Goal: Task Accomplishment & Management: Complete application form

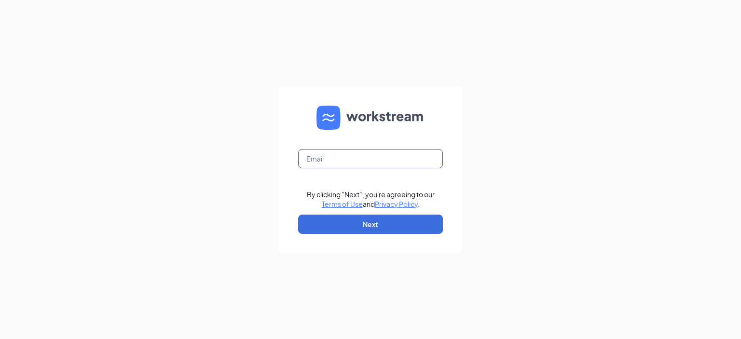
click at [337, 160] on input "text" at bounding box center [370, 158] width 145 height 19
type input "[PERSON_NAME][EMAIL_ADDRESS][DOMAIN_NAME]"
click at [364, 225] on button "Next" at bounding box center [370, 224] width 145 height 19
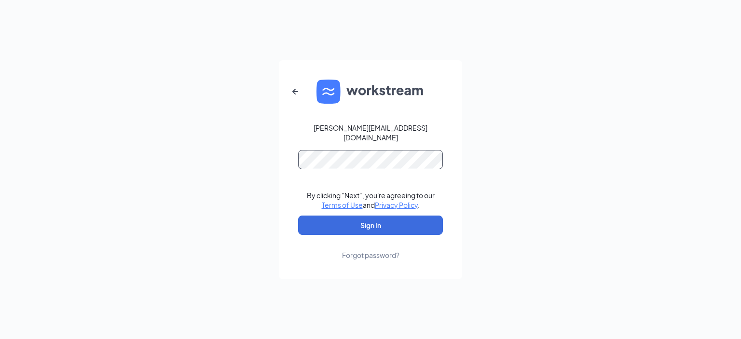
click at [328, 145] on form "[PERSON_NAME][EMAIL_ADDRESS][DOMAIN_NAME] By clicking "Next", you're agreeing t…" at bounding box center [370, 169] width 183 height 219
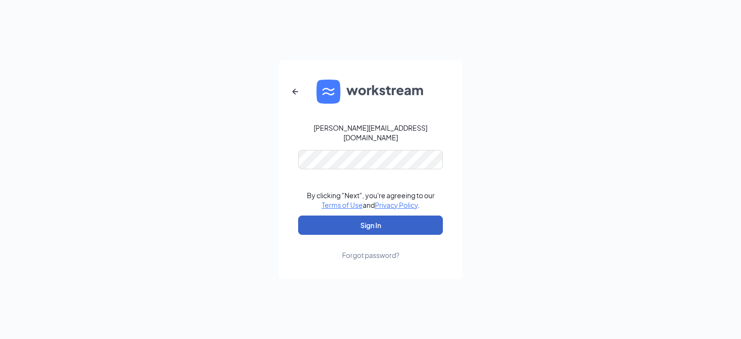
click at [379, 221] on button "Sign In" at bounding box center [370, 225] width 145 height 19
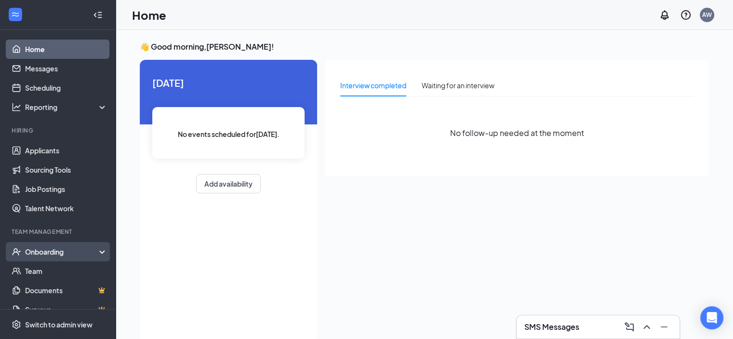
click at [54, 248] on div "Onboarding" at bounding box center [62, 252] width 74 height 10
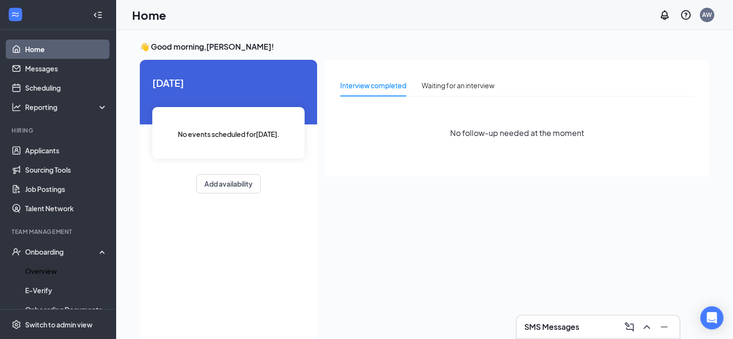
drag, startPoint x: 49, startPoint y: 269, endPoint x: 150, endPoint y: 271, distance: 100.8
click at [49, 269] on link "Overview" at bounding box center [66, 270] width 82 height 19
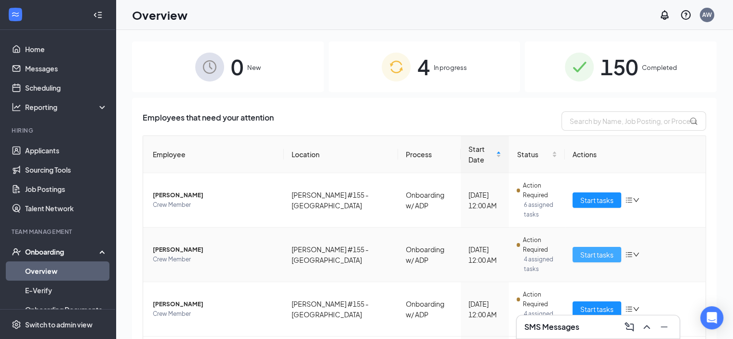
click at [590, 249] on span "Start tasks" at bounding box center [597, 254] width 33 height 11
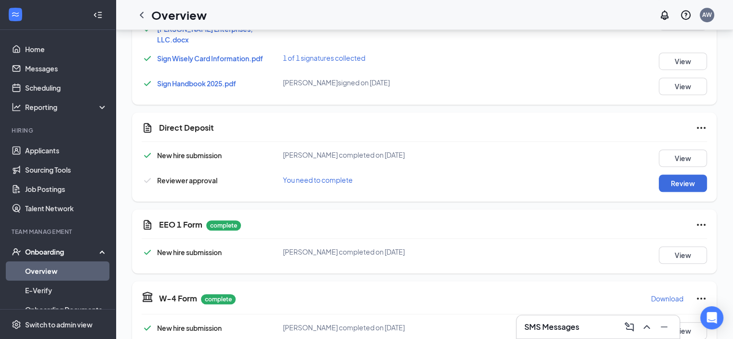
scroll to position [723, 0]
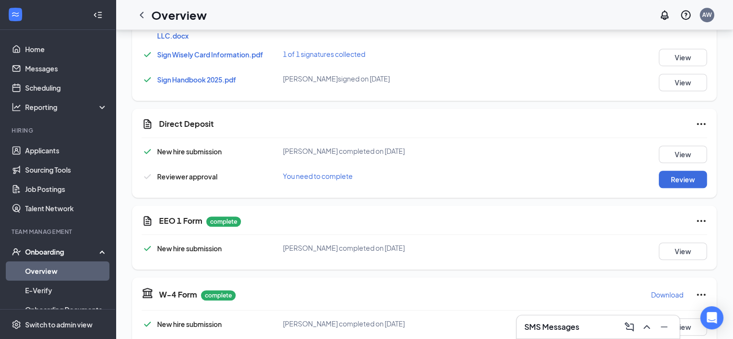
click at [702, 123] on icon "Ellipses" at bounding box center [701, 124] width 9 height 2
click at [404, 108] on div "Direct Deposit New hire submission William X Hicks completed on Oct 12, 2025 Vi…" at bounding box center [424, 152] width 585 height 89
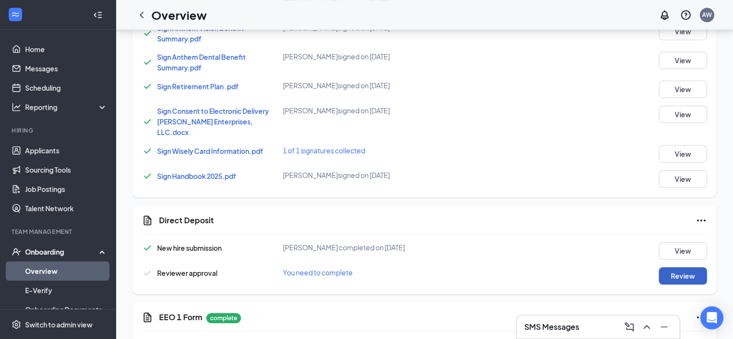
click at [686, 267] on button "Review" at bounding box center [683, 275] width 48 height 17
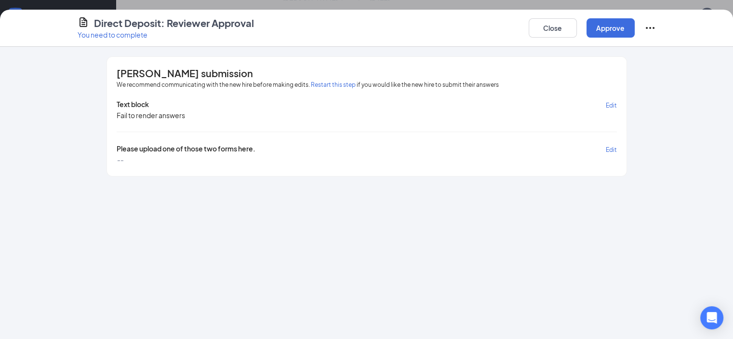
click at [617, 149] on span "Edit" at bounding box center [611, 149] width 11 height 7
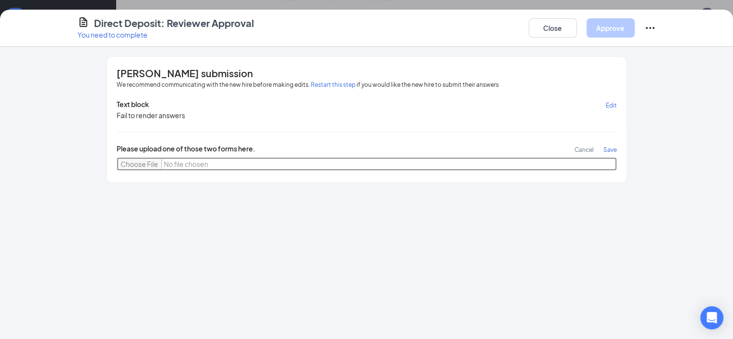
click at [117, 160] on input "file" at bounding box center [367, 164] width 501 height 14
type input "C:\fakepath\7742634544169000891.png"
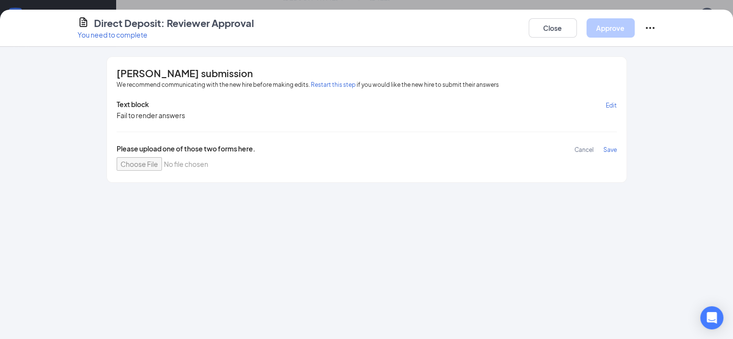
click at [617, 148] on span "Save" at bounding box center [611, 149] width 14 height 7
click at [117, 159] on span "7742634544169000891.png" at bounding box center [161, 159] width 88 height 9
click at [635, 32] on button "Approve" at bounding box center [611, 27] width 48 height 19
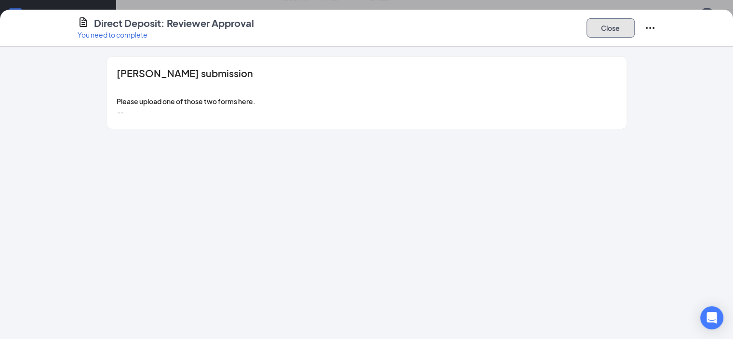
click at [635, 33] on button "Close" at bounding box center [611, 27] width 48 height 19
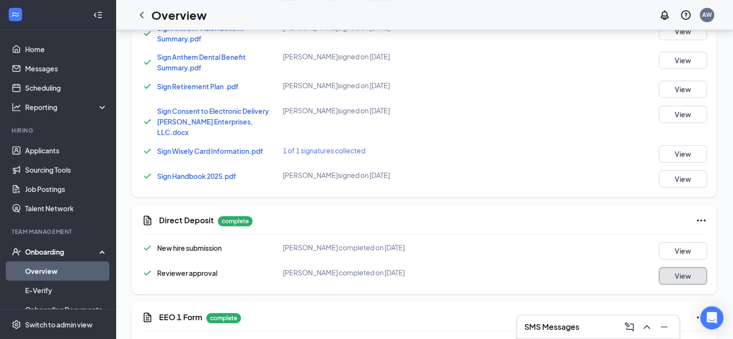
click at [673, 267] on button "View" at bounding box center [683, 275] width 48 height 17
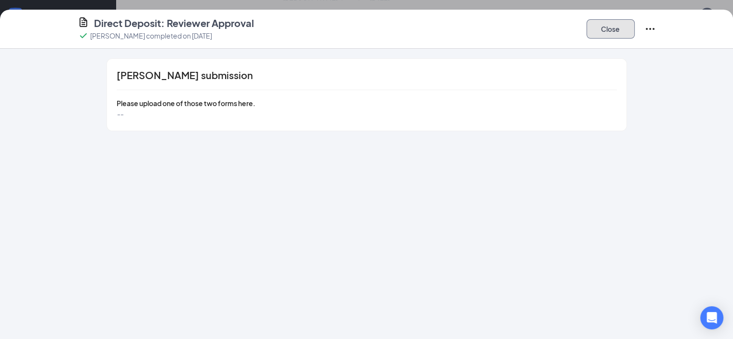
click at [635, 24] on button "Close" at bounding box center [611, 28] width 48 height 19
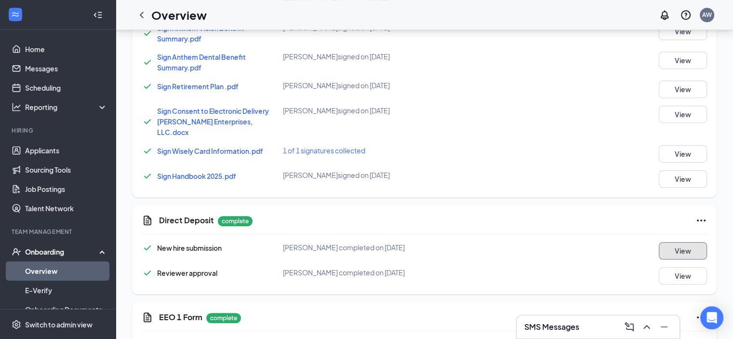
click at [674, 242] on button "View" at bounding box center [683, 250] width 48 height 17
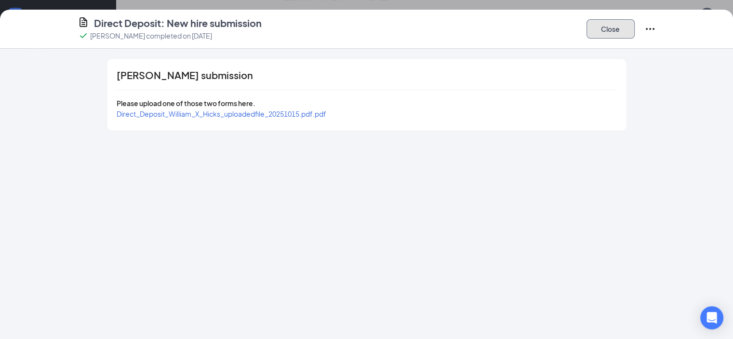
click at [635, 28] on button "Close" at bounding box center [611, 28] width 48 height 19
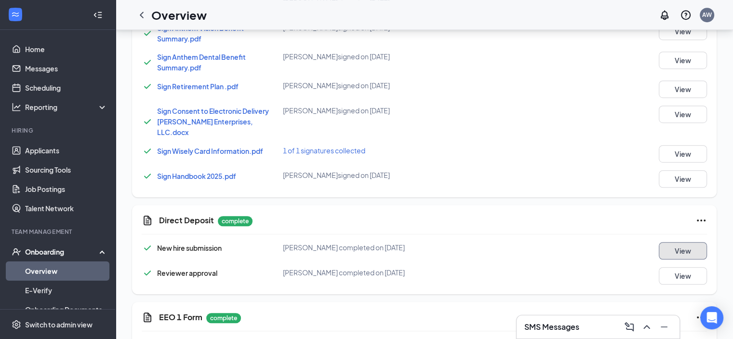
click at [666, 242] on button "View" at bounding box center [683, 250] width 48 height 17
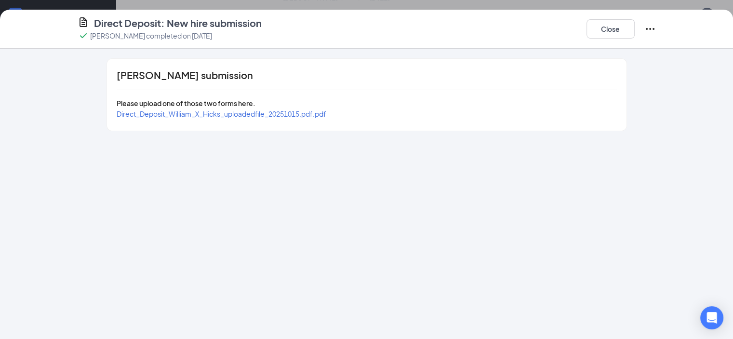
click at [139, 113] on span "Direct_Deposit_William_X_Hicks_uploadedfile_20251015.pdf.pdf" at bounding box center [222, 113] width 210 height 9
click at [635, 28] on button "Close" at bounding box center [611, 28] width 48 height 19
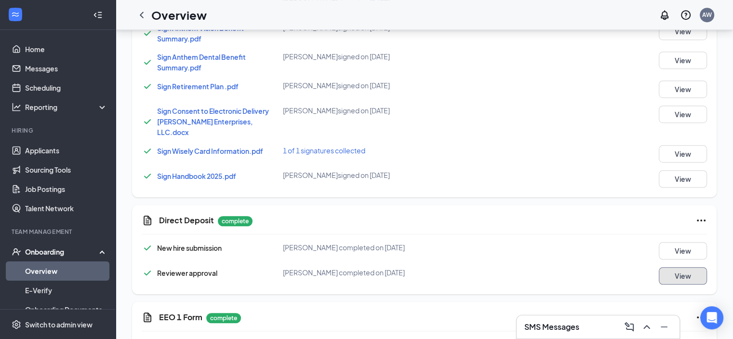
click at [677, 267] on button "View" at bounding box center [683, 275] width 48 height 17
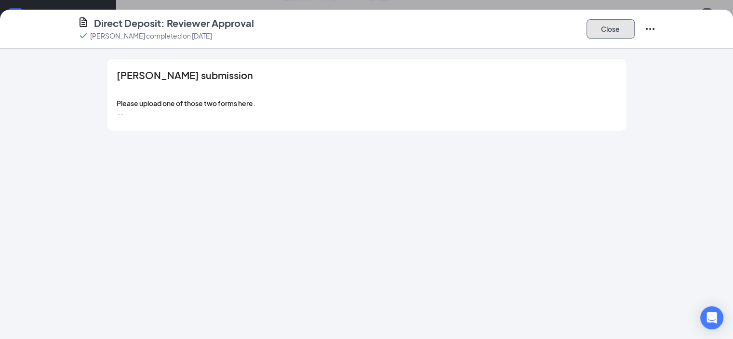
click at [635, 27] on button "Close" at bounding box center [611, 28] width 48 height 19
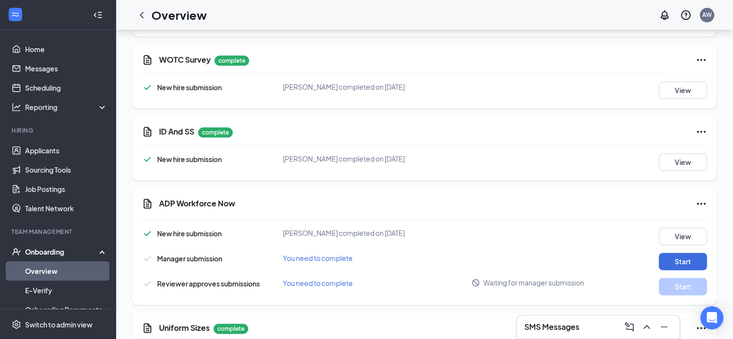
scroll to position [1206, 0]
click at [683, 152] on button "View" at bounding box center [683, 160] width 48 height 17
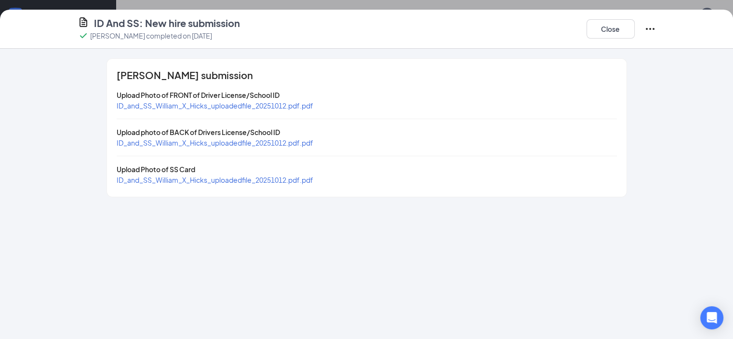
click at [117, 104] on span "ID_and_SS_William_X_Hicks_uploadedfile_20251012.pdf.pdf" at bounding box center [215, 105] width 197 height 9
click at [140, 144] on span "ID_and_SS_William_X_Hicks_uploadedfile_20251012.pdf.pdf" at bounding box center [215, 142] width 197 height 9
click at [164, 181] on span "ID_and_SS_William_X_Hicks_uploadedfile_20251012.pdf.pdf" at bounding box center [215, 180] width 197 height 9
click at [635, 23] on button "Close" at bounding box center [611, 28] width 48 height 19
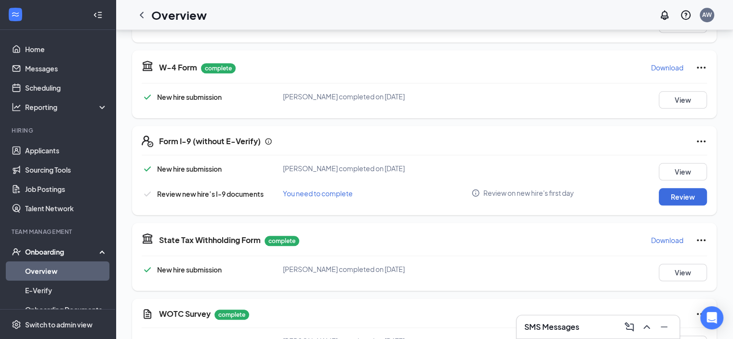
scroll to position [964, 0]
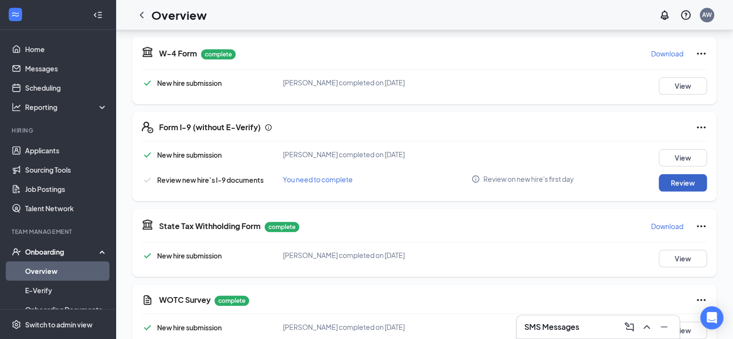
click at [683, 174] on button "Review" at bounding box center [683, 182] width 48 height 17
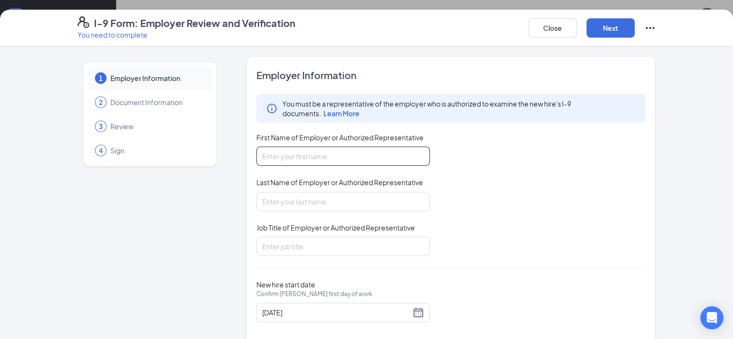
click at [288, 158] on input "First Name of Employer or Authorized Representative" at bounding box center [344, 156] width 174 height 19
type input "Amanda"
type input "Wallock"
click at [262, 237] on input "Job Title of Employer or Authorized Representative" at bounding box center [344, 246] width 174 height 19
type input "General Manager"
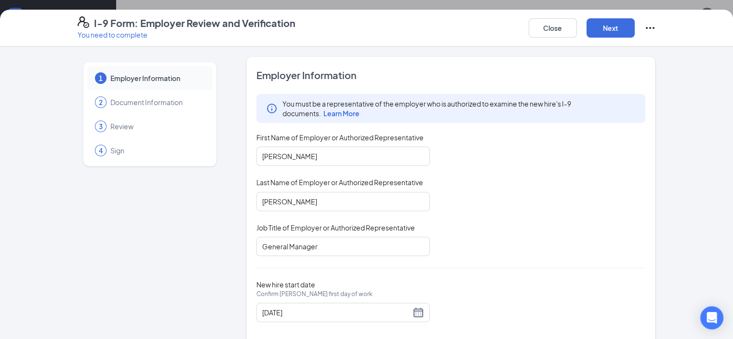
click at [461, 211] on div "You must be a representative of the employer who is authorized to examine the n…" at bounding box center [452, 175] width 390 height 162
click at [635, 33] on button "Next" at bounding box center [611, 27] width 48 height 19
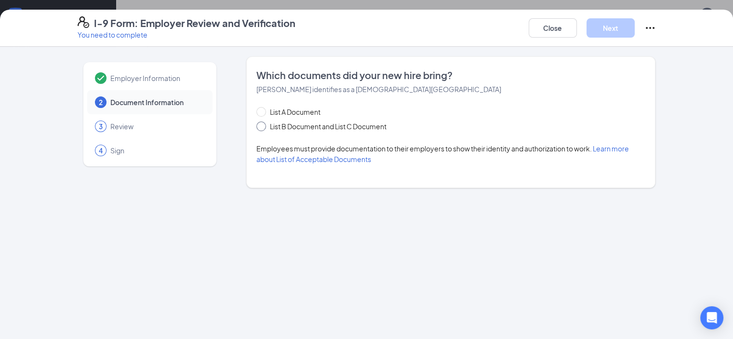
click at [257, 125] on span at bounding box center [262, 127] width 10 height 10
click at [257, 125] on input "List B Document and List C Document" at bounding box center [260, 125] width 7 height 7
radio input "true"
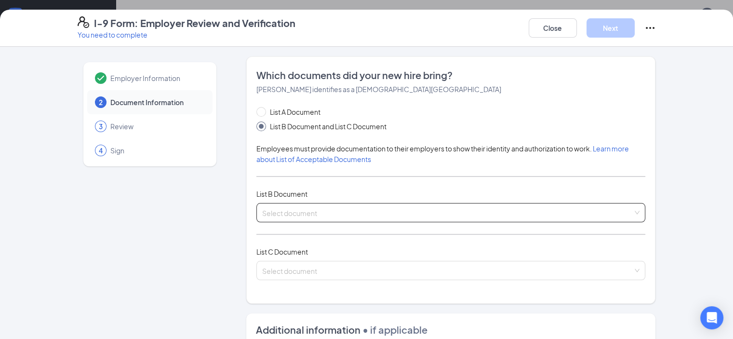
click at [270, 212] on input "search" at bounding box center [447, 210] width 371 height 14
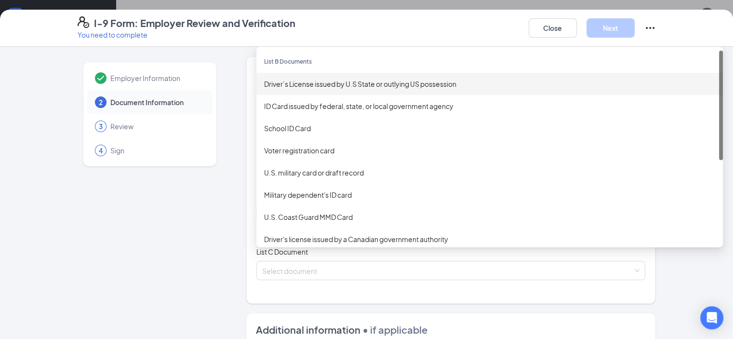
click at [274, 84] on div "Driver’s License issued by U.S State or outlying US possession" at bounding box center [489, 84] width 451 height 11
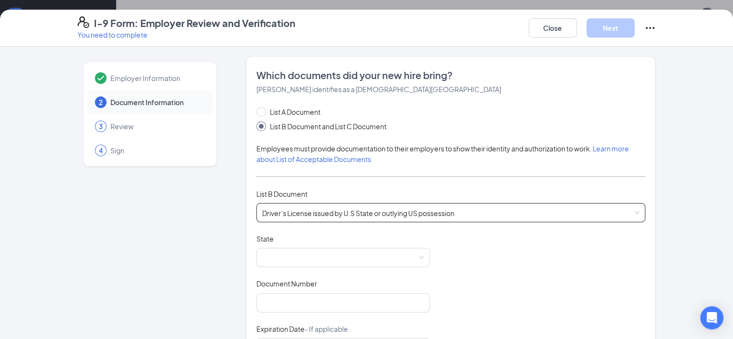
scroll to position [96, 0]
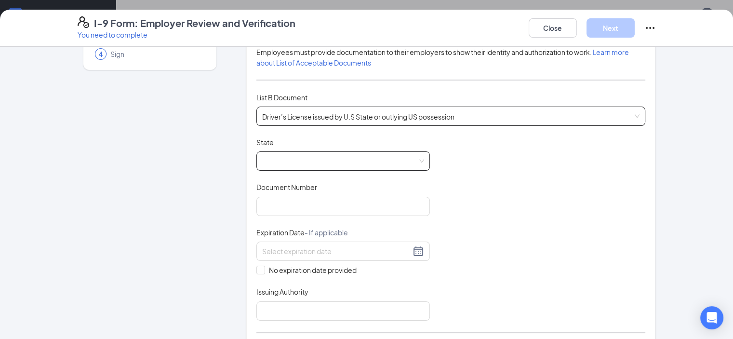
click at [399, 160] on div at bounding box center [344, 160] width 174 height 19
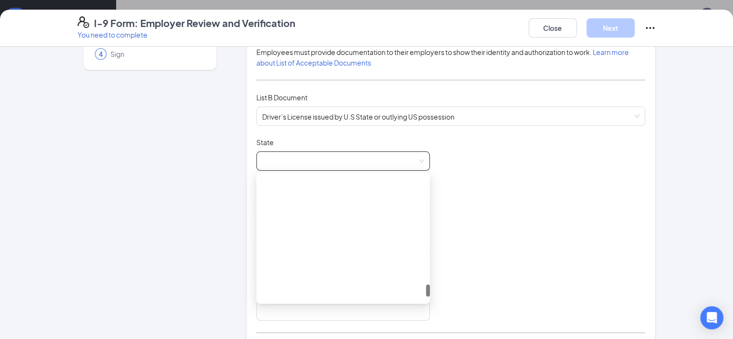
scroll to position [1061, 0]
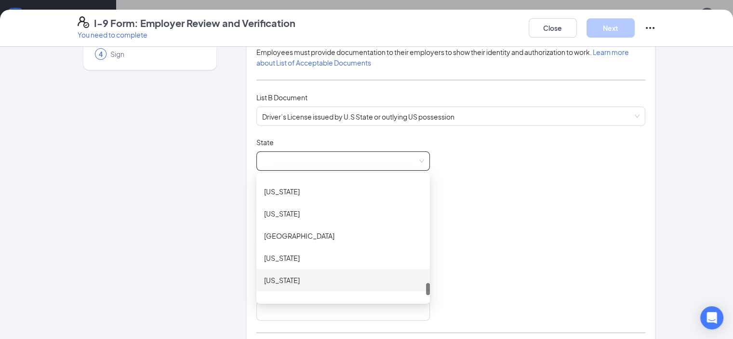
click at [271, 281] on div "Washington" at bounding box center [343, 280] width 158 height 11
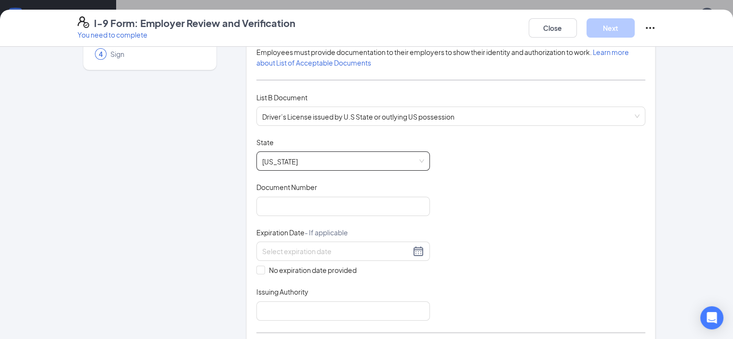
click at [454, 175] on div "Document Title Driver’s License issued by U.S State or outlying US possession S…" at bounding box center [452, 228] width 390 height 183
click at [257, 200] on input "Document Number" at bounding box center [344, 206] width 174 height 19
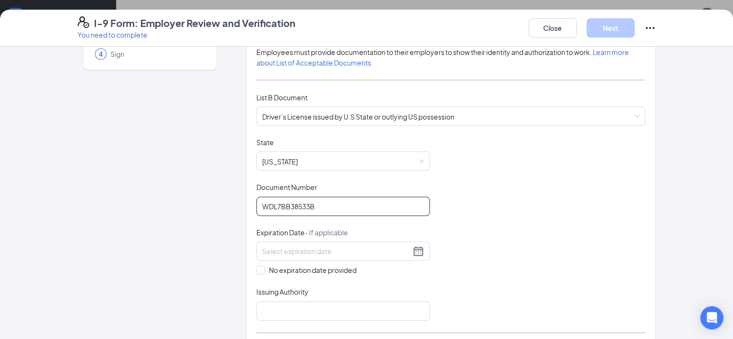
type input "WDL7BB38533B"
click at [262, 246] on input at bounding box center [336, 251] width 149 height 11
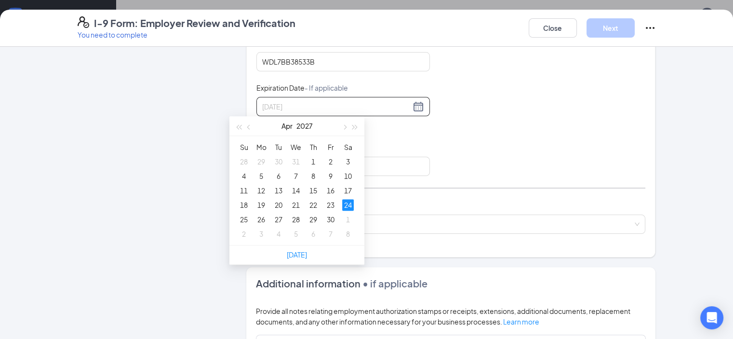
click at [348, 206] on div "24" at bounding box center [348, 205] width 12 height 12
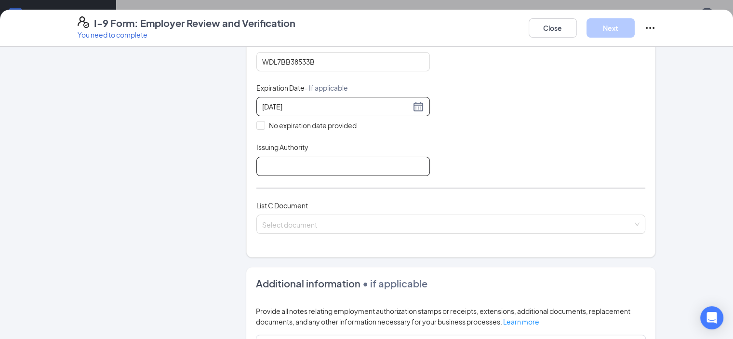
type input "04/24/2027"
click at [257, 167] on input "Issuing Authority" at bounding box center [344, 166] width 174 height 19
type input "State of Washington"
click at [443, 156] on div "Document Title Driver’s License issued by U.S State or outlying US possession S…" at bounding box center [452, 84] width 390 height 183
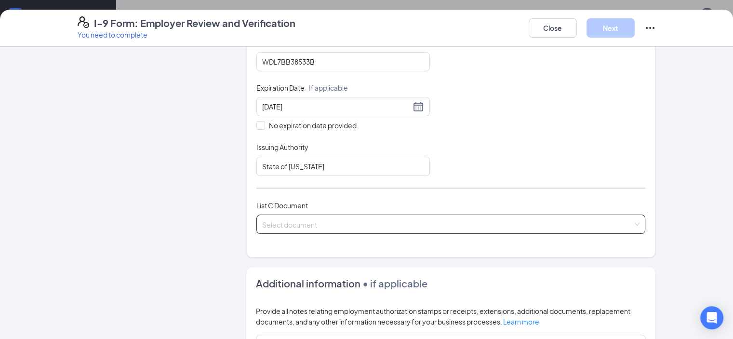
click at [285, 218] on input "search" at bounding box center [447, 222] width 371 height 14
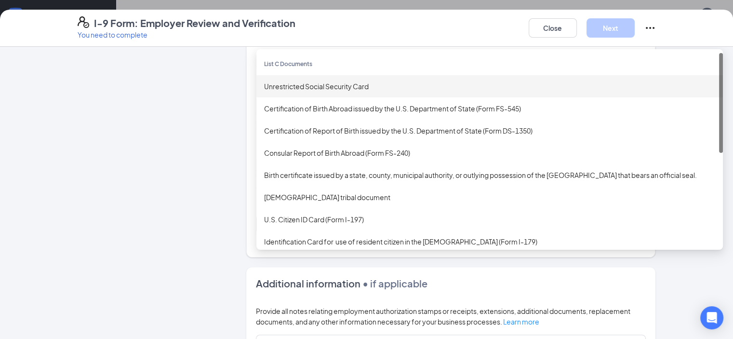
click at [264, 86] on div "Unrestricted Social Security Card" at bounding box center [489, 86] width 451 height 11
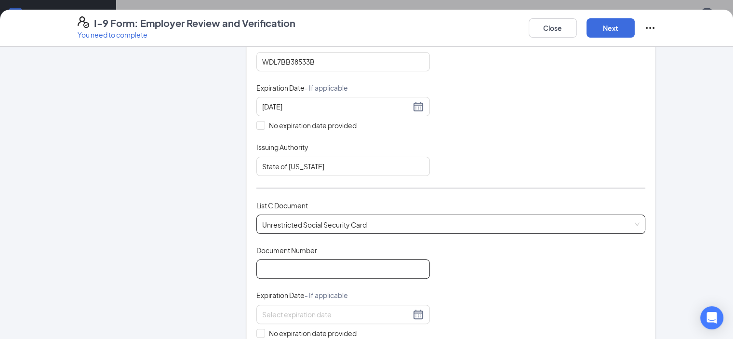
click at [259, 271] on input "Document Number" at bounding box center [344, 268] width 174 height 19
type input "533598004"
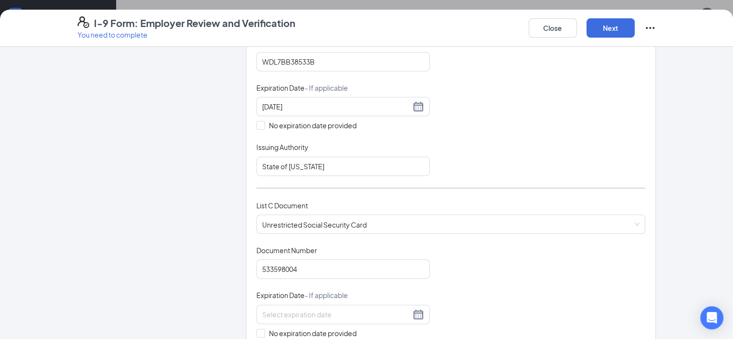
click at [451, 258] on div "Document Title Unrestricted Social Security Card Document Number 533598004 Expi…" at bounding box center [452, 314] width 390 height 138
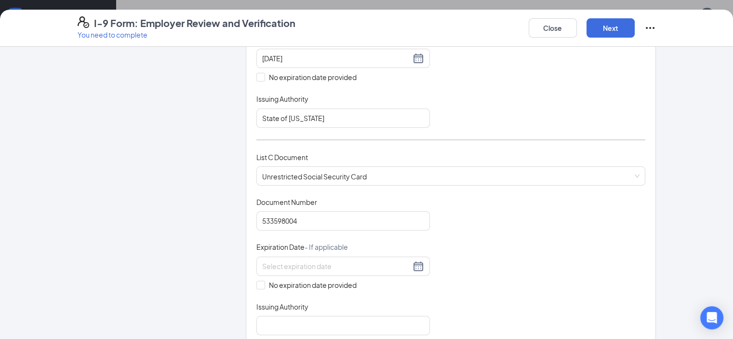
scroll to position [338, 0]
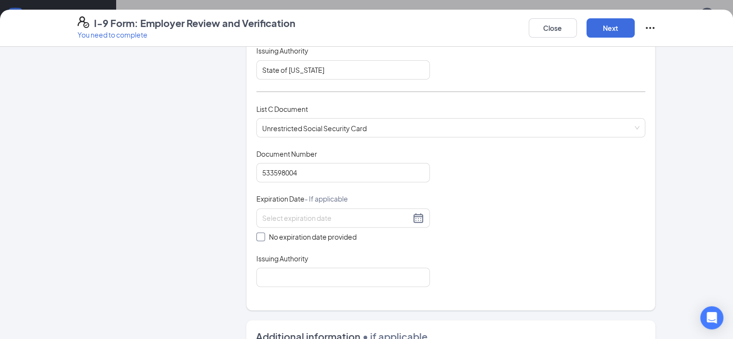
click at [257, 234] on input "No expiration date provided" at bounding box center [260, 235] width 7 height 7
checkbox input "true"
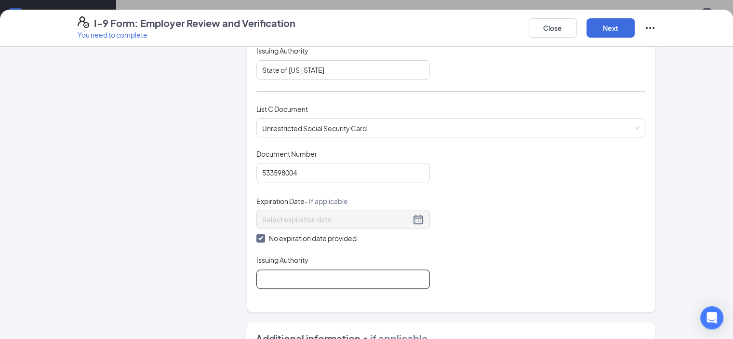
click at [257, 275] on input "Issuing Authority" at bounding box center [344, 279] width 174 height 19
type input "Social Security Administration"
click at [430, 267] on div "Document Title Unrestricted Social Security Card Document Number 533598004 Expi…" at bounding box center [452, 219] width 390 height 140
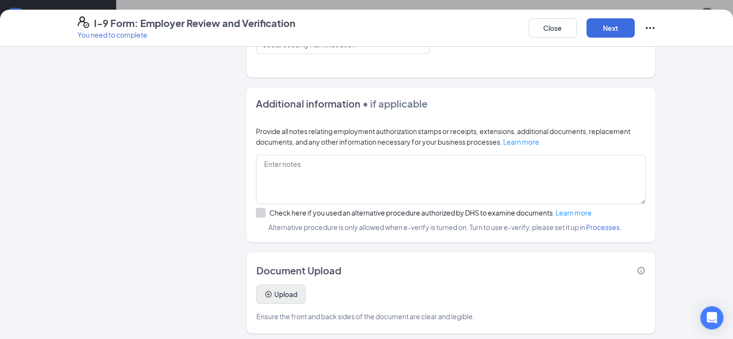
scroll to position [1061, 0]
click at [257, 293] on button "Upload" at bounding box center [281, 294] width 49 height 19
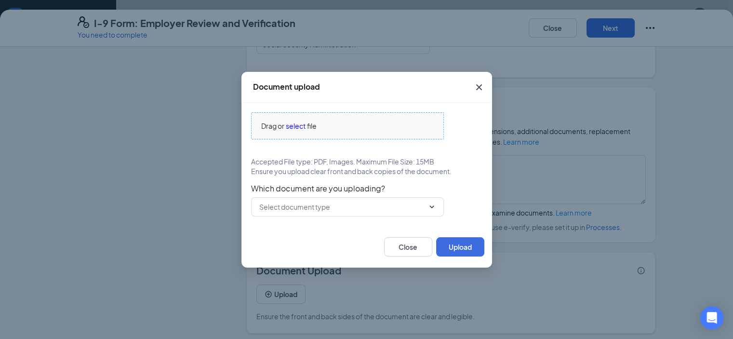
click at [298, 122] on span "select" at bounding box center [296, 126] width 20 height 11
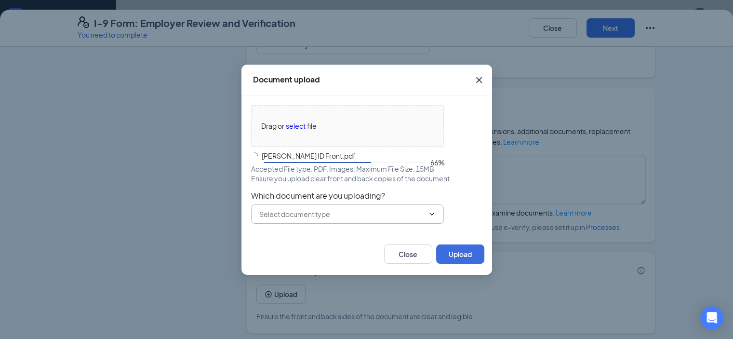
click at [306, 208] on div "Drag or select file William ID Front.pdf 66% Accepted File type: PDF, Images. M…" at bounding box center [366, 164] width 231 height 119
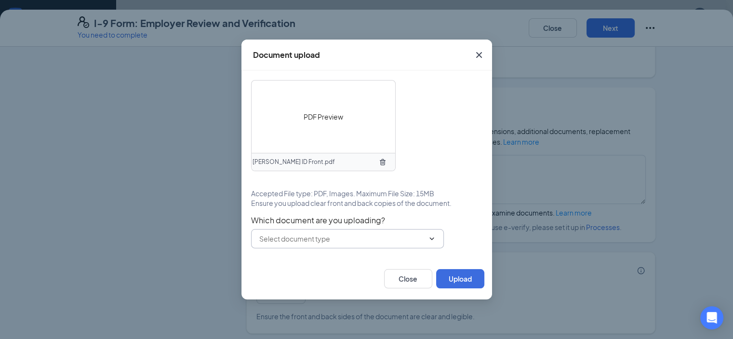
click at [300, 241] on input "text" at bounding box center [341, 238] width 165 height 11
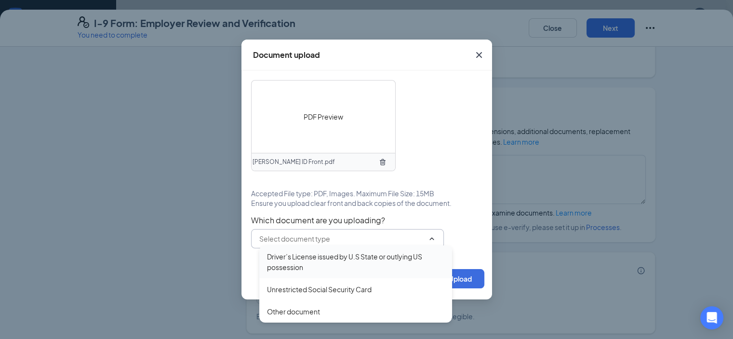
click at [291, 264] on div "Driver’s License issued by U.S State or outlying US possession" at bounding box center [355, 261] width 177 height 21
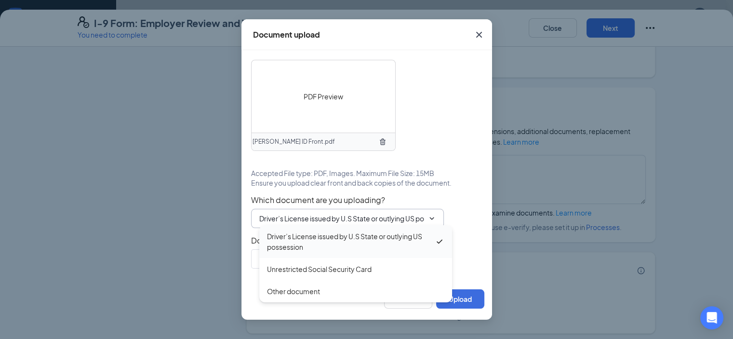
type input "Driver’s License issued by U.S State or outlying US possession"
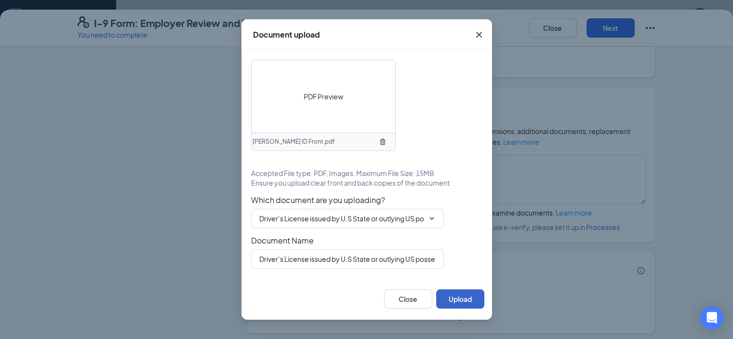
click at [453, 302] on button "Upload" at bounding box center [460, 298] width 48 height 19
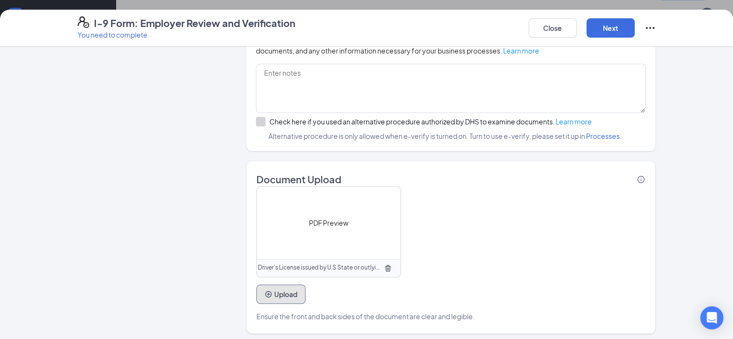
scroll to position [1157, 0]
click at [260, 289] on button "Upload" at bounding box center [281, 294] width 49 height 19
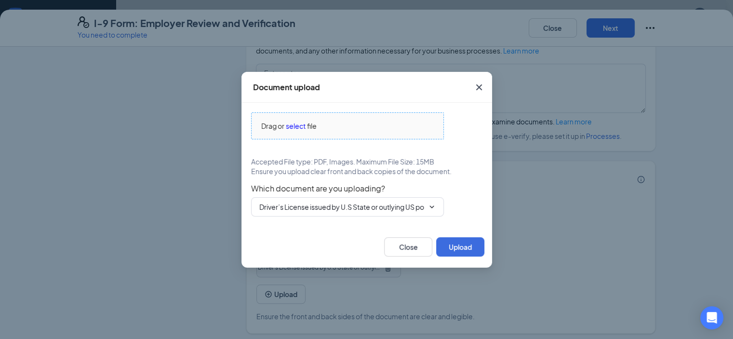
click at [294, 126] on span "select" at bounding box center [296, 126] width 20 height 11
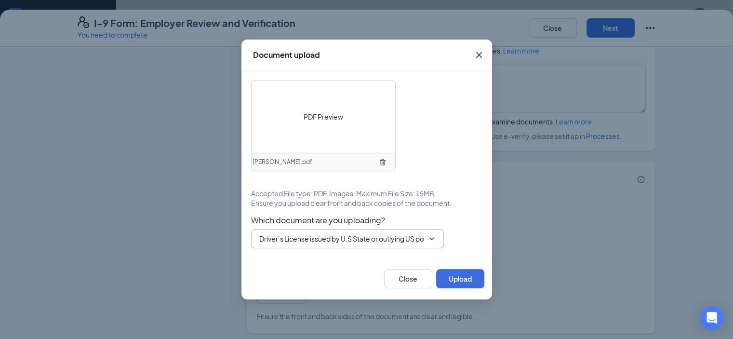
click at [324, 240] on input "Driver’s License issued by U.S State or outlying US possession" at bounding box center [341, 238] width 165 height 11
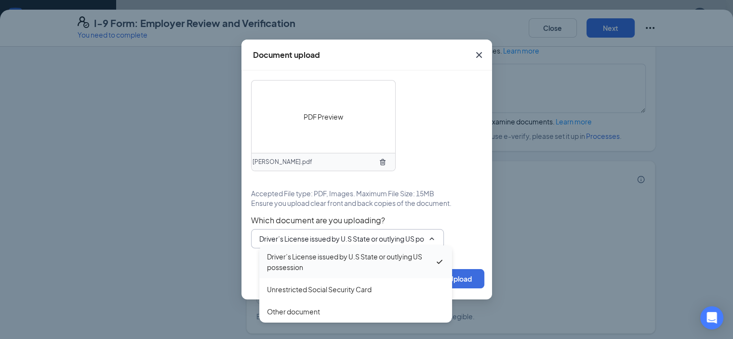
click at [318, 258] on div "Driver’s License issued by U.S State or outlying US possession" at bounding box center [351, 261] width 168 height 21
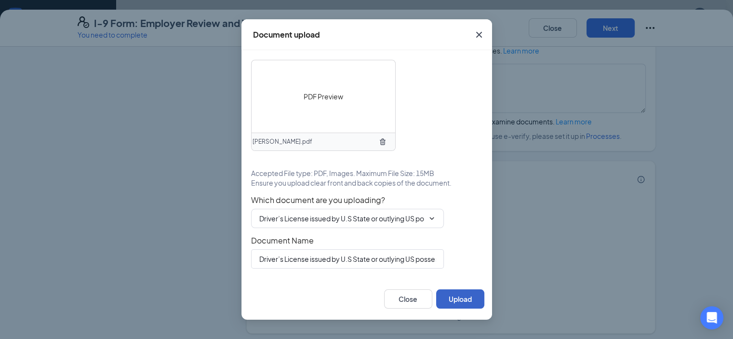
click at [461, 300] on button "Upload" at bounding box center [460, 298] width 48 height 19
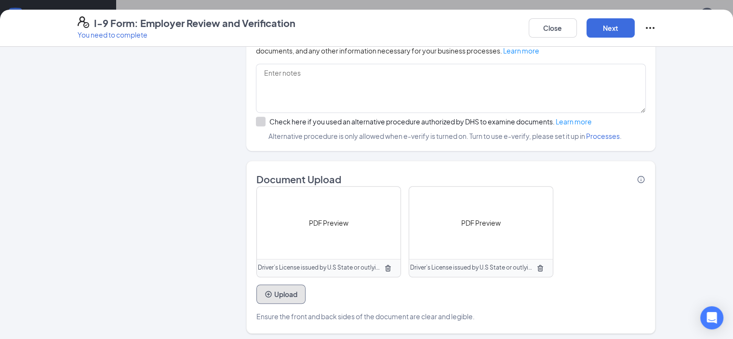
click at [257, 291] on button "Upload" at bounding box center [281, 294] width 49 height 19
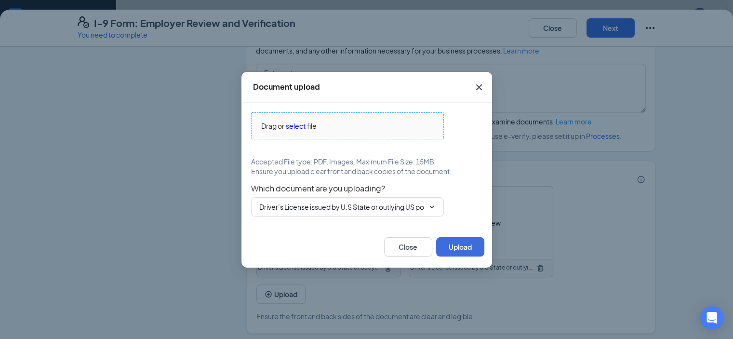
click at [292, 123] on span "select" at bounding box center [296, 126] width 20 height 11
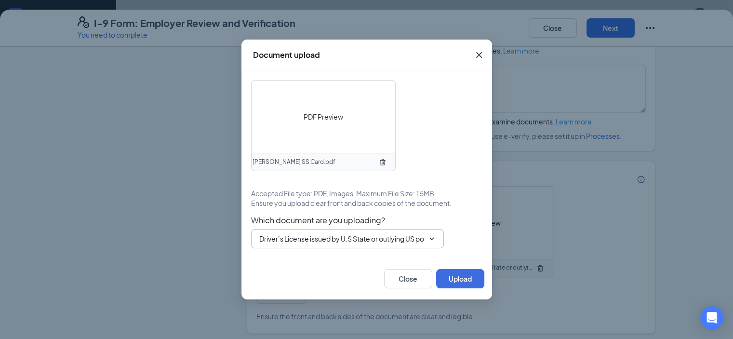
click at [330, 243] on input "Driver’s License issued by U.S State or outlying US possession" at bounding box center [341, 238] width 165 height 11
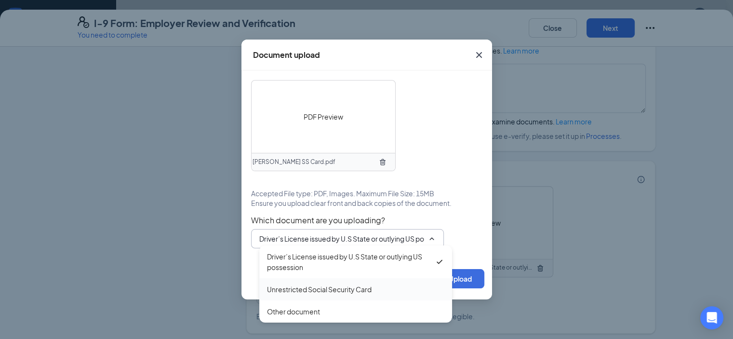
click at [300, 286] on div "Unrestricted Social Security Card" at bounding box center [319, 289] width 105 height 11
type input "Unrestricted Social Security Card"
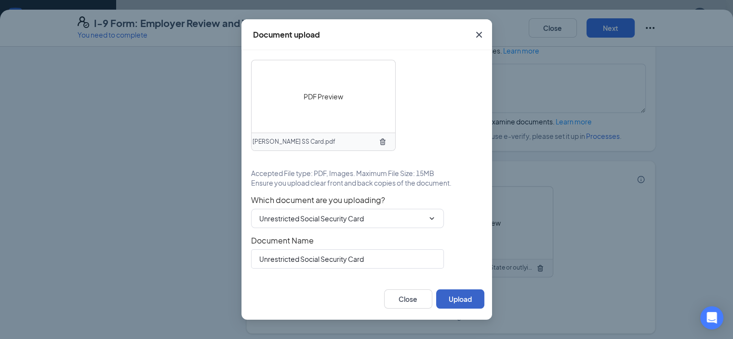
click at [455, 300] on button "Upload" at bounding box center [460, 298] width 48 height 19
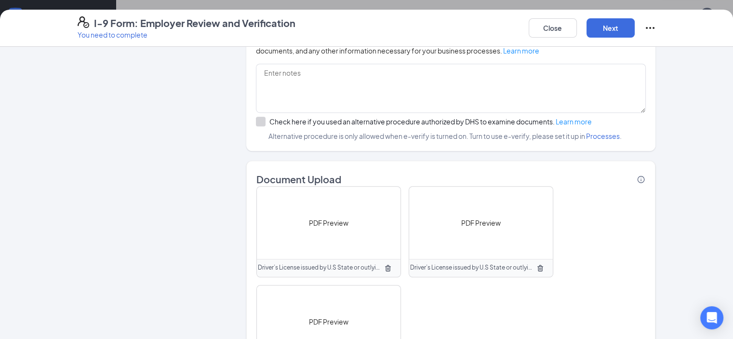
scroll to position [1310, 0]
click at [635, 31] on button "Next" at bounding box center [611, 27] width 48 height 19
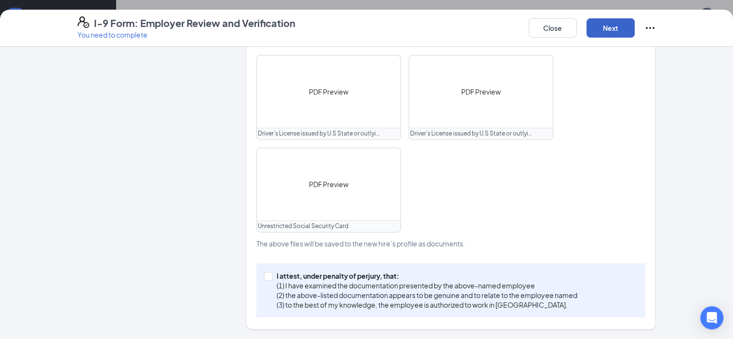
scroll to position [283, 0]
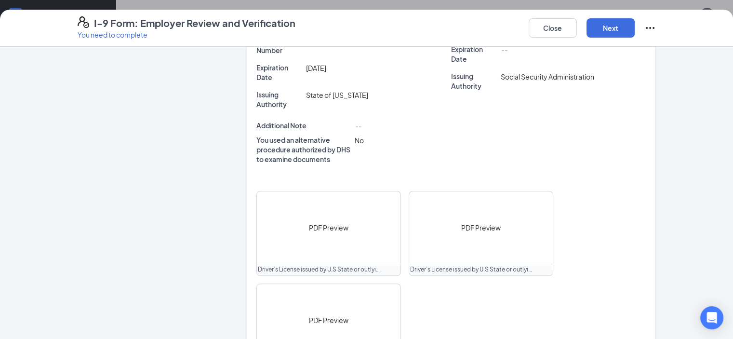
checkbox input "true"
click at [635, 27] on button "Next" at bounding box center [611, 27] width 48 height 19
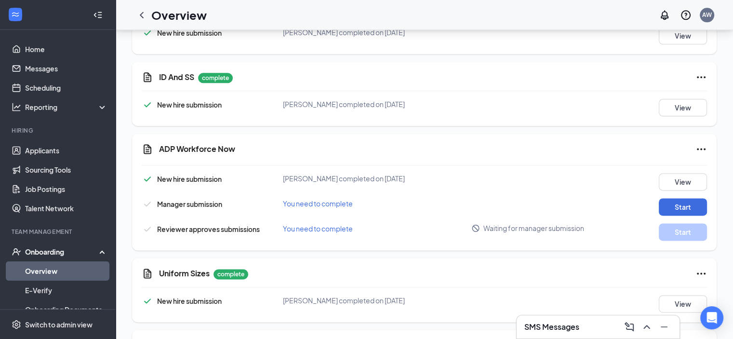
scroll to position [1300, 0]
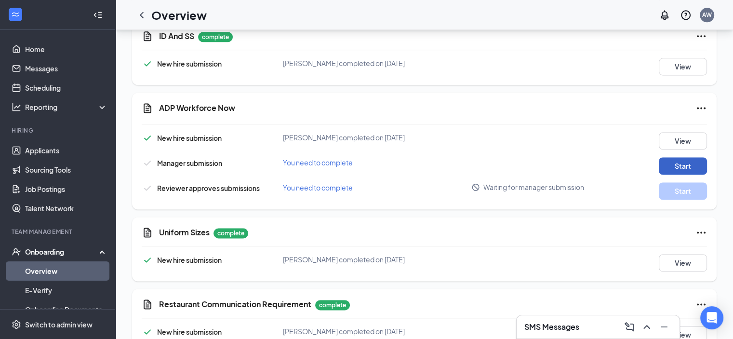
click at [684, 157] on button "Start" at bounding box center [683, 165] width 48 height 17
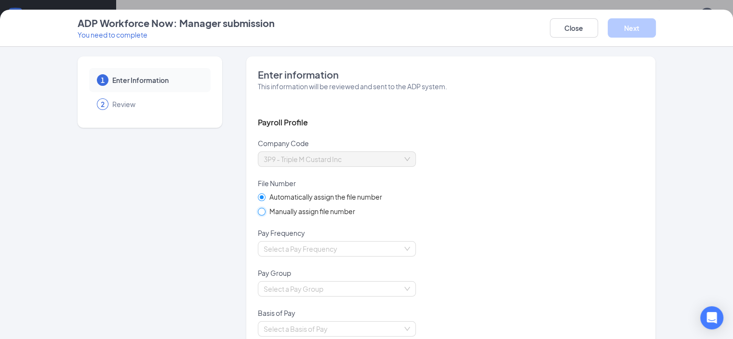
click at [258, 208] on input "Manually assign file number" at bounding box center [261, 211] width 7 height 7
radio input "true"
radio input "false"
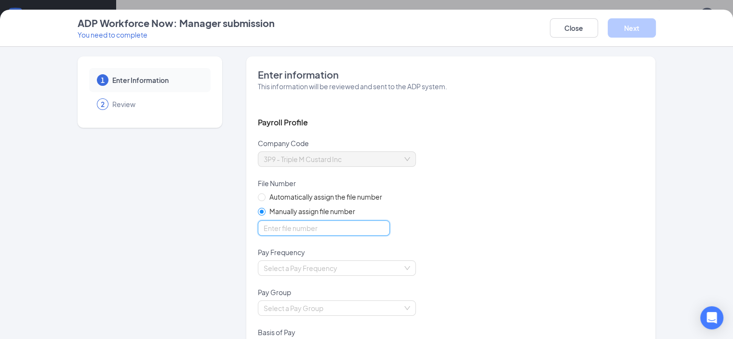
click at [258, 226] on input "optional_short_text" at bounding box center [324, 227] width 132 height 15
type input "4689"
click at [427, 216] on div "Automatically assign the file number Manually assign file number" at bounding box center [451, 219] width 387 height 56
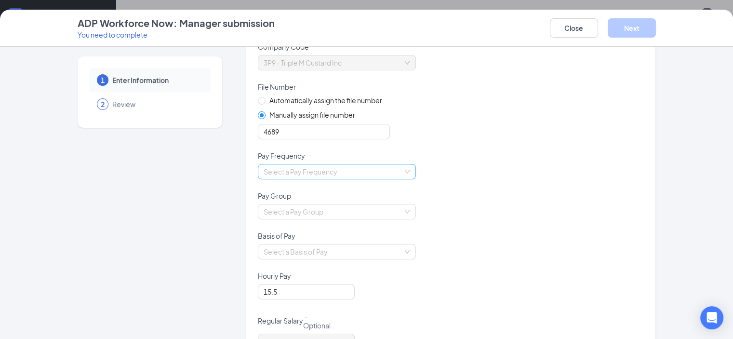
scroll to position [145, 0]
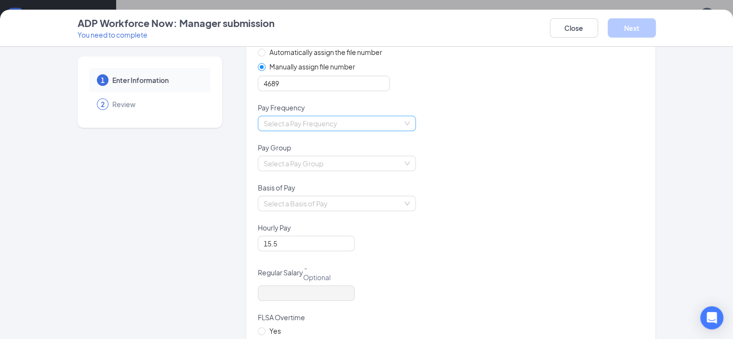
click at [379, 122] on div "Select a Pay Frequency" at bounding box center [337, 123] width 158 height 15
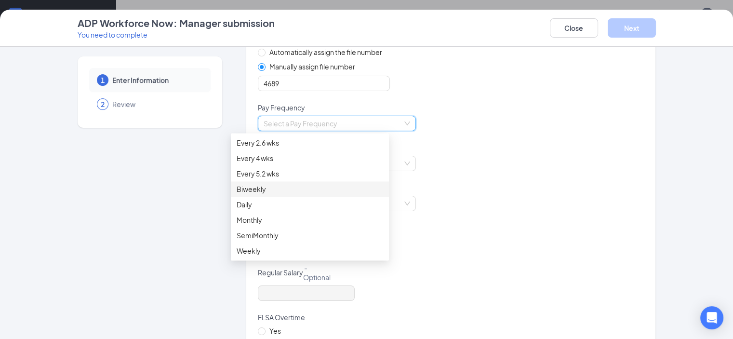
click at [250, 189] on div "Biweekly" at bounding box center [310, 189] width 147 height 11
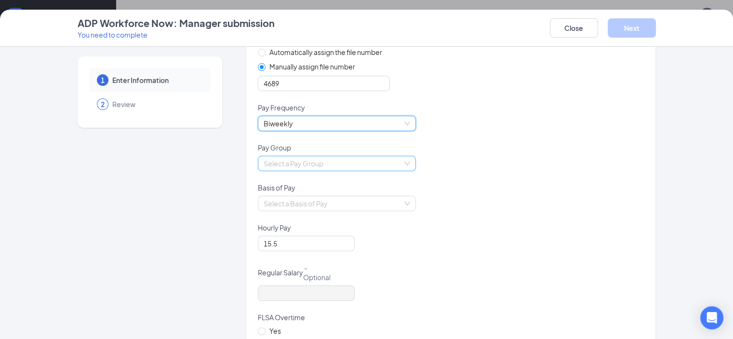
click at [379, 162] on div "Select a Pay Group" at bounding box center [337, 163] width 158 height 15
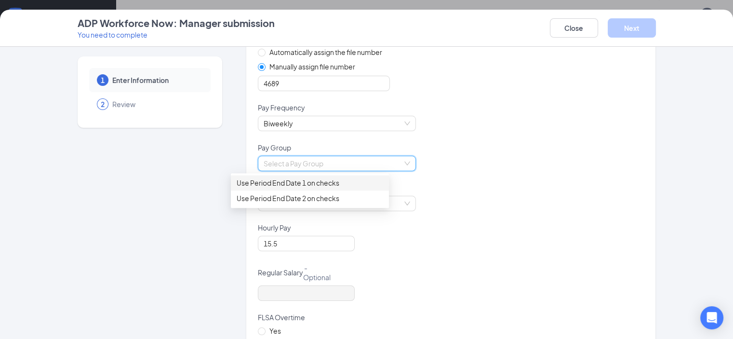
click at [327, 180] on div "Use Period End Date 1 on checks" at bounding box center [310, 182] width 147 height 11
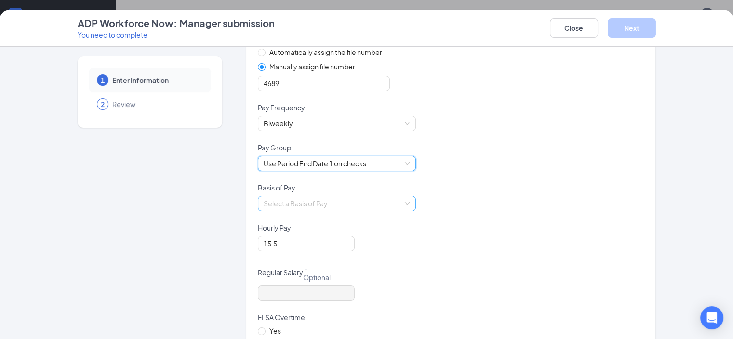
click at [379, 206] on div "Select a Basis of Pay" at bounding box center [337, 203] width 158 height 15
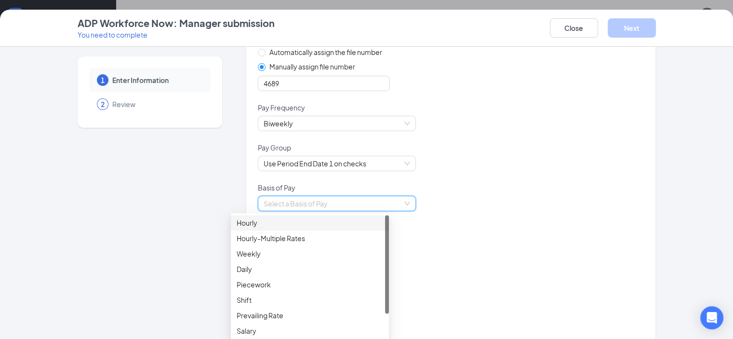
drag, startPoint x: 253, startPoint y: 221, endPoint x: 420, endPoint y: 191, distance: 168.9
click at [253, 220] on div "Hourly" at bounding box center [310, 222] width 147 height 11
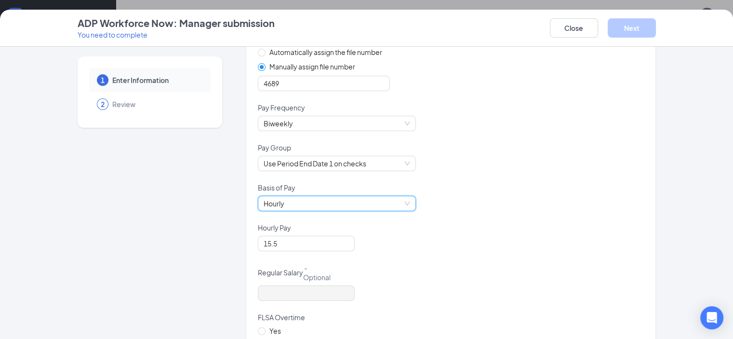
click at [427, 190] on div "Basis of Pay" at bounding box center [451, 189] width 387 height 13
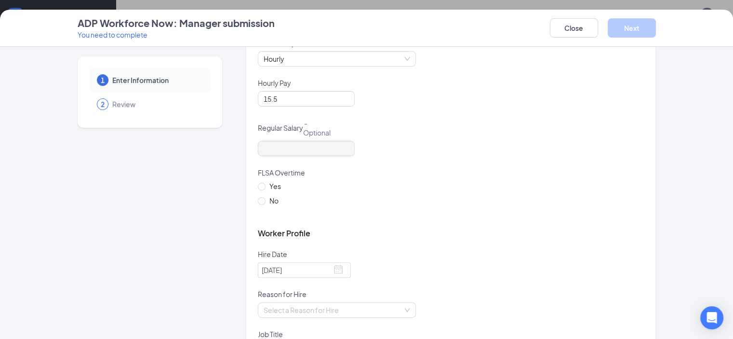
scroll to position [338, 0]
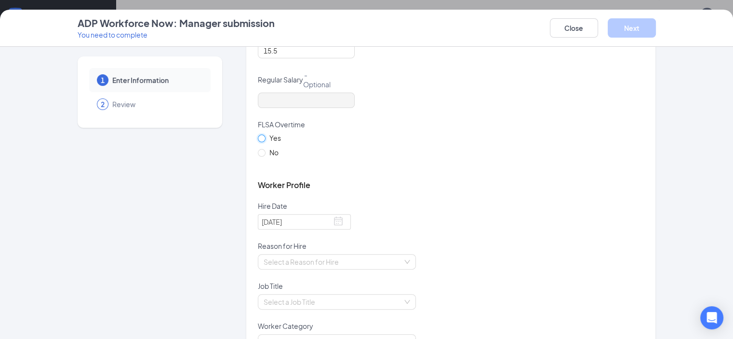
click at [258, 137] on input "Yes" at bounding box center [261, 138] width 7 height 7
radio input "true"
click at [431, 184] on div "Worker Profile" at bounding box center [451, 185] width 387 height 32
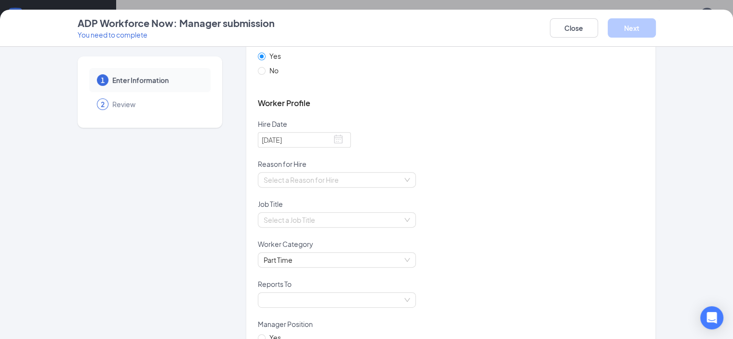
scroll to position [434, 0]
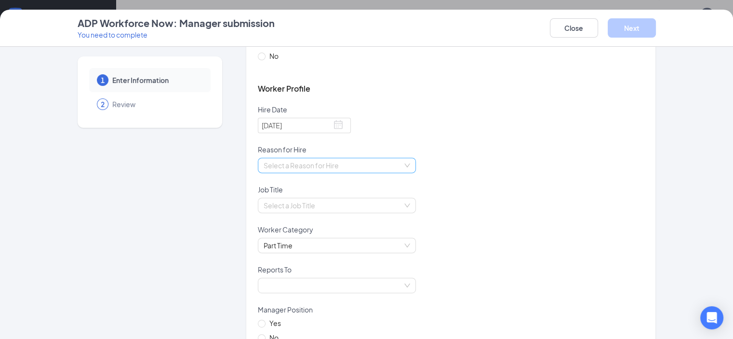
click at [379, 165] on div "Select a Reason for Hire" at bounding box center [337, 165] width 158 height 15
click at [263, 204] on div "New Position" at bounding box center [310, 200] width 147 height 11
click at [380, 208] on div "Select a Job Title" at bounding box center [337, 205] width 158 height 15
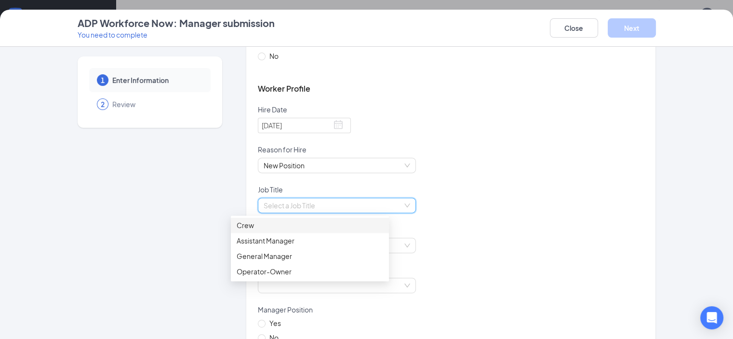
click at [262, 221] on div "Crew" at bounding box center [310, 225] width 147 height 11
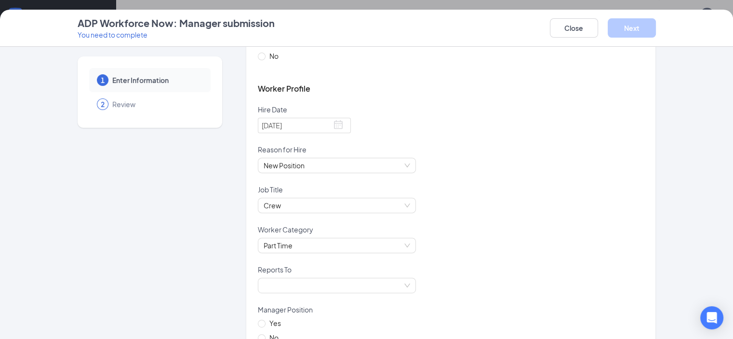
click at [441, 187] on div "Job Title" at bounding box center [451, 191] width 387 height 13
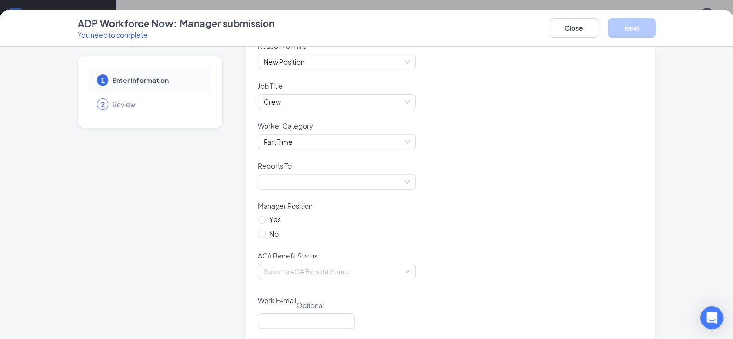
scroll to position [579, 0]
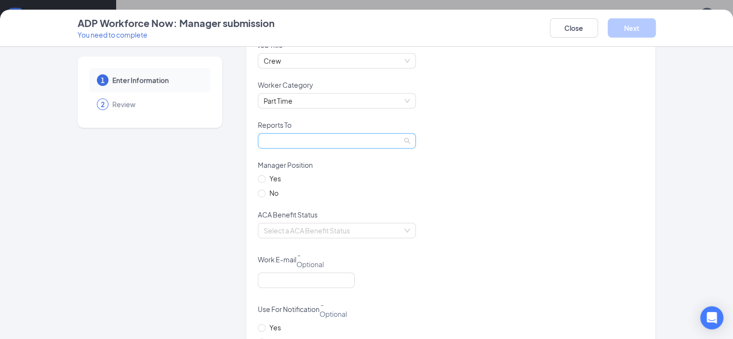
click at [380, 139] on span at bounding box center [337, 141] width 147 height 14
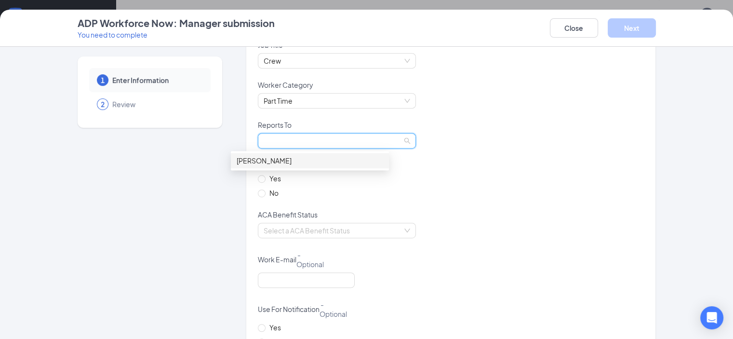
drag, startPoint x: 270, startPoint y: 158, endPoint x: 284, endPoint y: 157, distance: 13.5
click at [270, 157] on div "Wallock, Amanda L" at bounding box center [310, 160] width 147 height 11
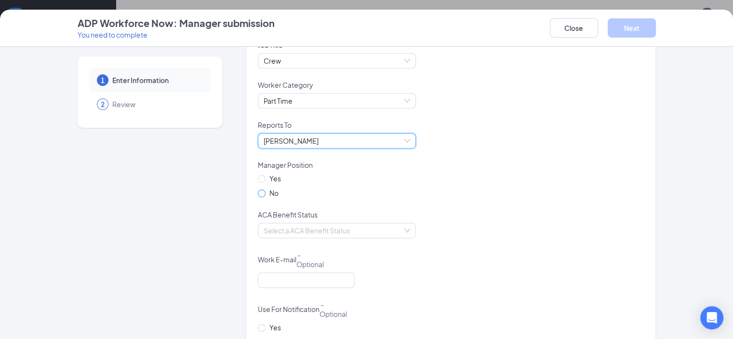
click at [258, 196] on span at bounding box center [262, 194] width 8 height 8
click at [258, 196] on input "No" at bounding box center [261, 193] width 7 height 7
radio input "true"
click at [379, 227] on div "Select a ACA Benefit Status" at bounding box center [337, 230] width 158 height 15
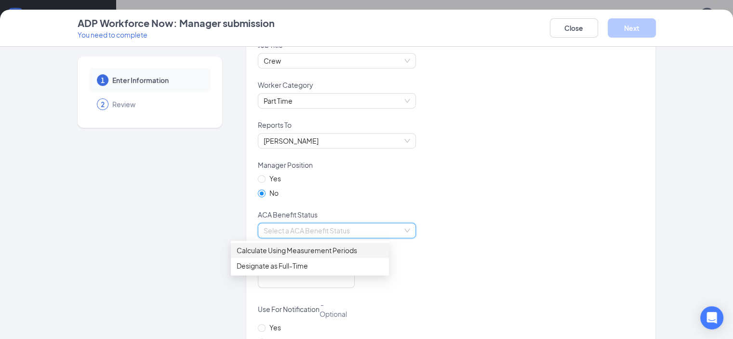
click at [316, 247] on div "Calculate Using Measurement Periods" at bounding box center [310, 250] width 147 height 11
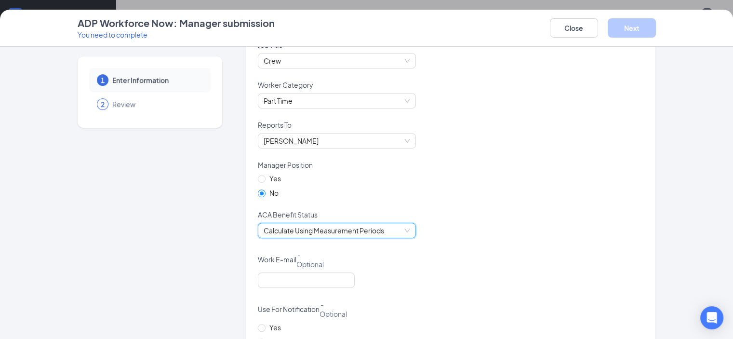
click at [455, 219] on div "ACA Benefit Status" at bounding box center [451, 216] width 387 height 13
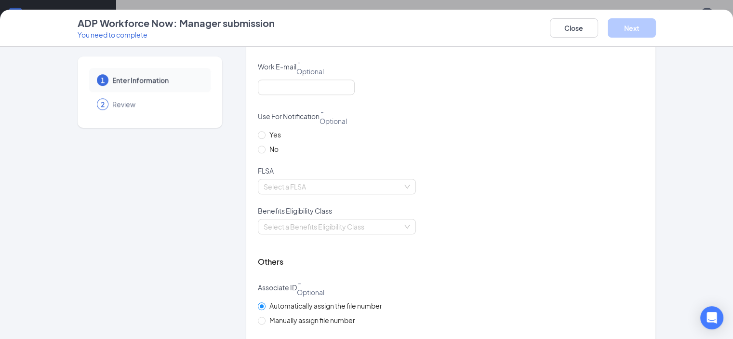
scroll to position [791, 0]
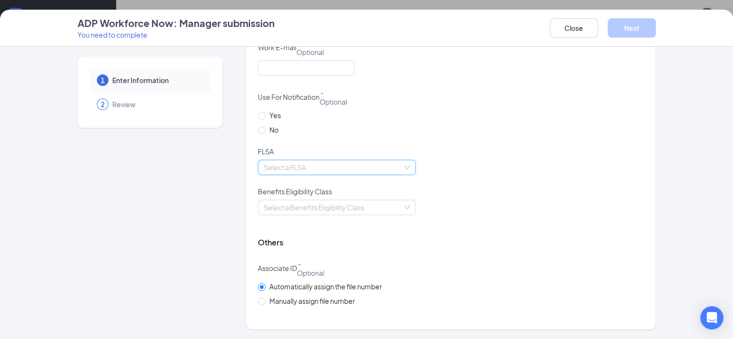
click at [380, 163] on div "Select a FLSA" at bounding box center [337, 167] width 158 height 15
click at [273, 201] on div "Non-exempt" at bounding box center [310, 201] width 147 height 11
click at [421, 190] on div "Benefits Eligibility Class" at bounding box center [451, 193] width 387 height 13
click at [381, 210] on div "Select a Benefits Eligibility Class" at bounding box center [337, 207] width 158 height 15
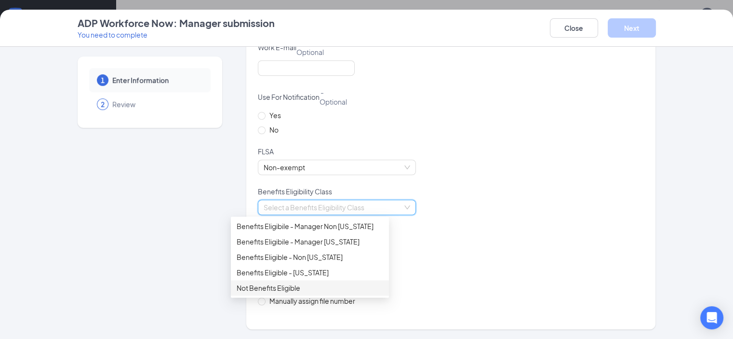
click at [289, 287] on div "Not Benefits Eligible" at bounding box center [310, 288] width 147 height 11
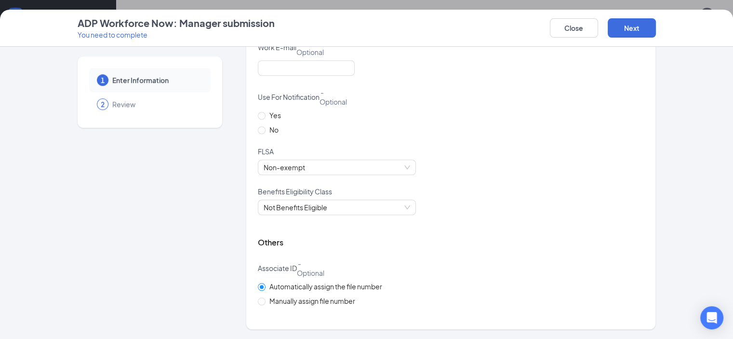
click at [437, 233] on div "Others" at bounding box center [451, 243] width 387 height 32
click at [656, 28] on button "Next" at bounding box center [632, 27] width 48 height 19
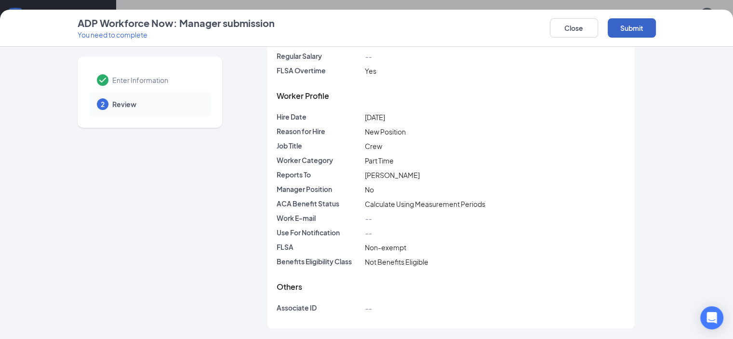
scroll to position [156, 0]
click at [656, 26] on button "Submit" at bounding box center [632, 27] width 48 height 19
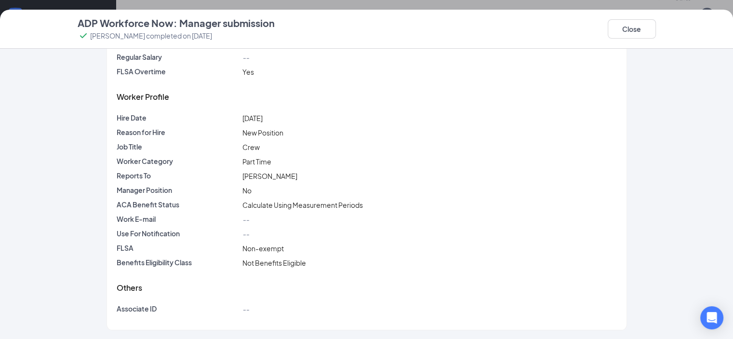
scroll to position [1304, 0]
click at [656, 22] on button "Close" at bounding box center [632, 28] width 48 height 19
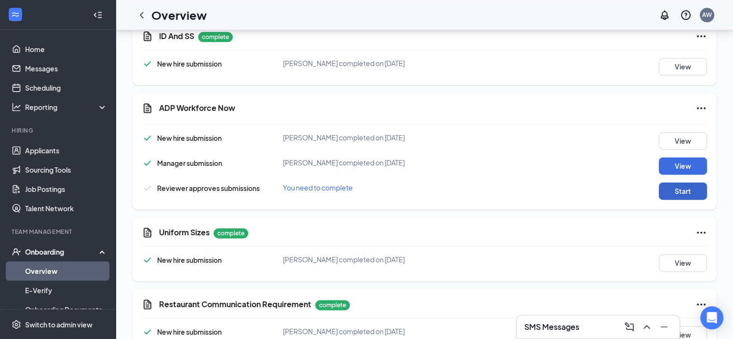
click at [687, 182] on button "Start" at bounding box center [683, 190] width 48 height 17
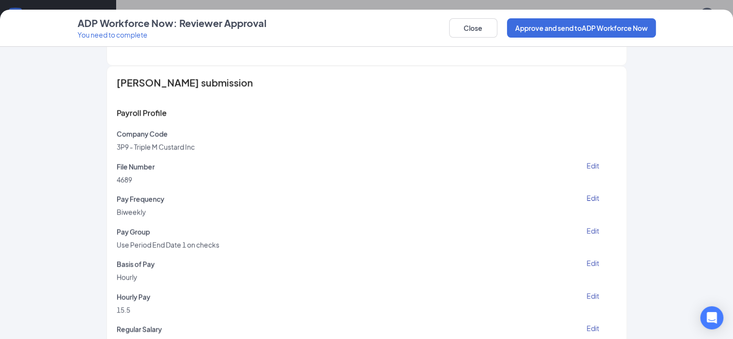
scroll to position [1591, 0]
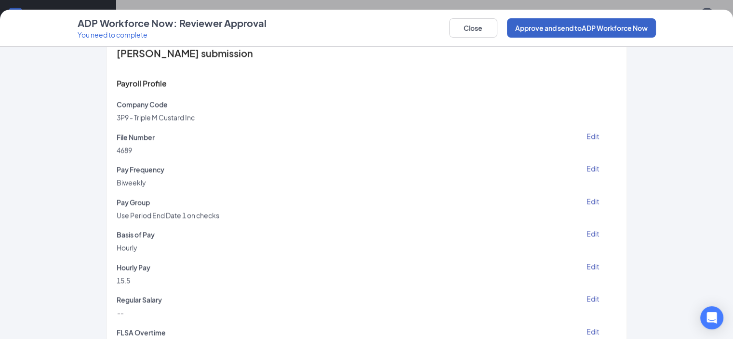
click at [615, 32] on button "Approve and send to ADP Workforce Now" at bounding box center [581, 27] width 149 height 19
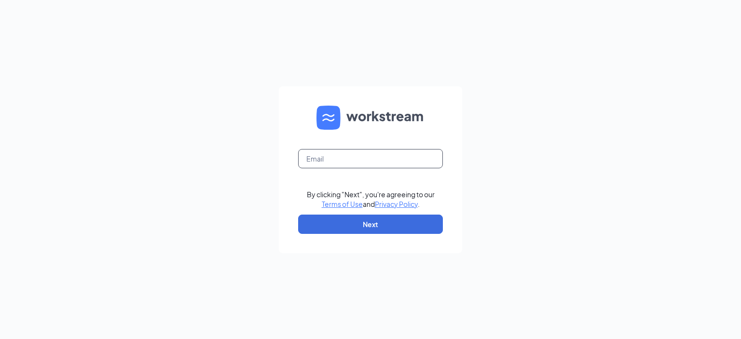
click at [320, 161] on input "text" at bounding box center [370, 158] width 145 height 19
type input "amanda@culvers.biz"
click at [368, 227] on button "Next" at bounding box center [370, 224] width 145 height 19
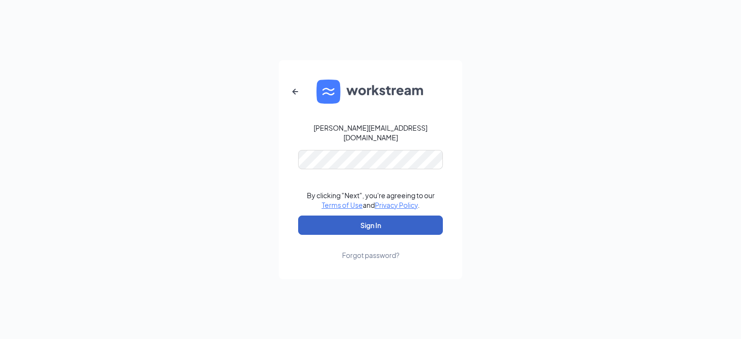
click at [381, 223] on button "Sign In" at bounding box center [370, 225] width 145 height 19
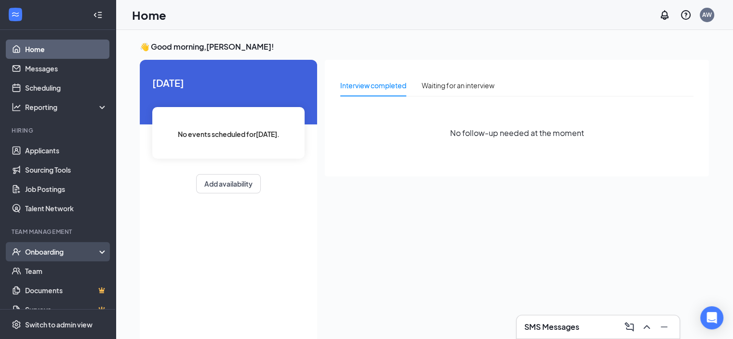
click at [48, 254] on div "Onboarding" at bounding box center [62, 252] width 74 height 10
click at [61, 272] on link "Overview" at bounding box center [66, 270] width 82 height 19
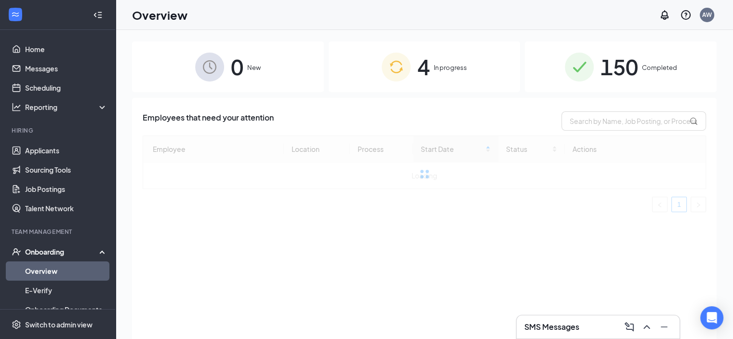
click at [451, 68] on span "In progress" at bounding box center [450, 68] width 33 height 10
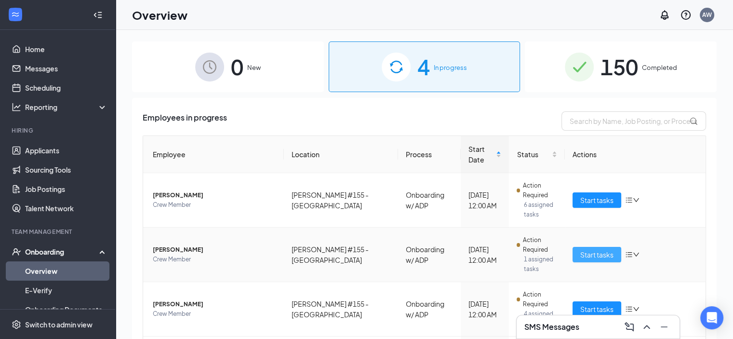
click at [581, 249] on span "Start tasks" at bounding box center [597, 254] width 33 height 11
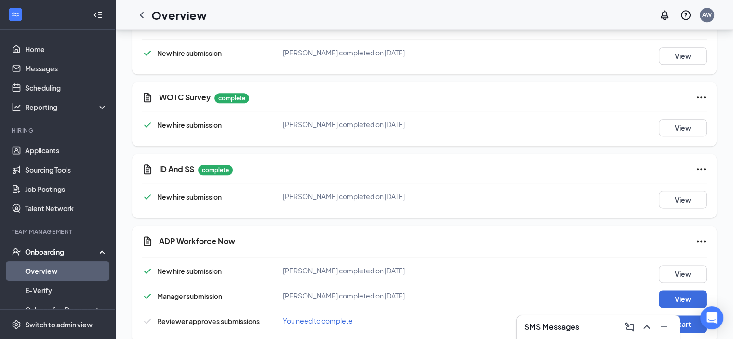
scroll to position [1206, 0]
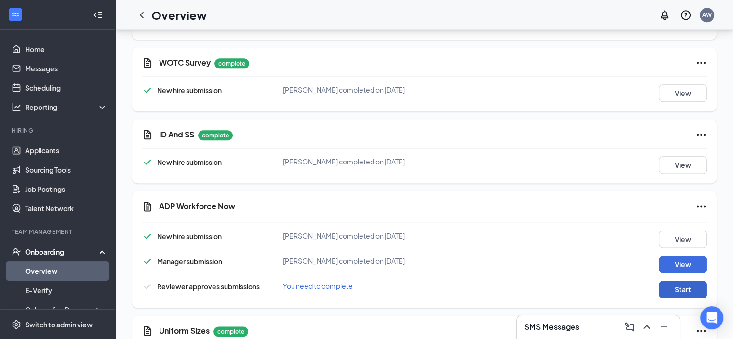
click at [676, 281] on button "Start" at bounding box center [683, 289] width 48 height 17
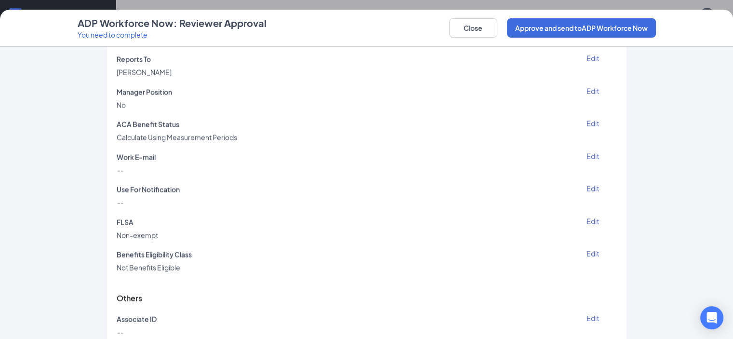
scroll to position [2074, 0]
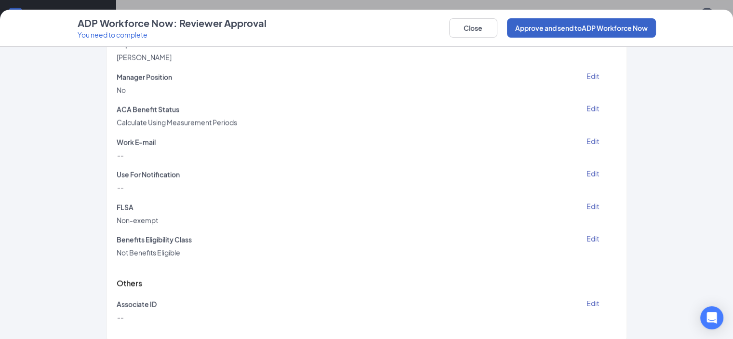
click at [608, 31] on button "Approve and send to ADP Workforce Now" at bounding box center [581, 27] width 149 height 19
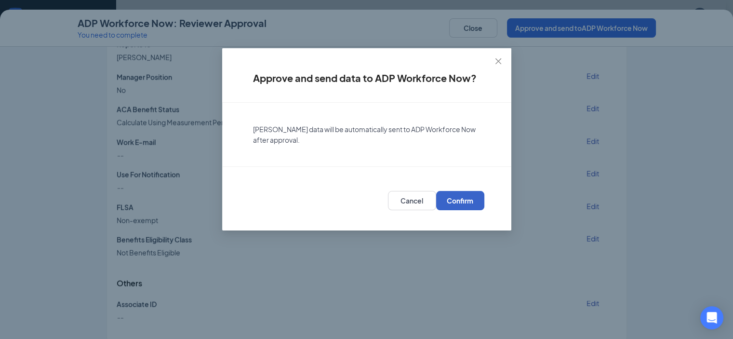
click at [461, 202] on span "Confirm" at bounding box center [460, 201] width 27 height 10
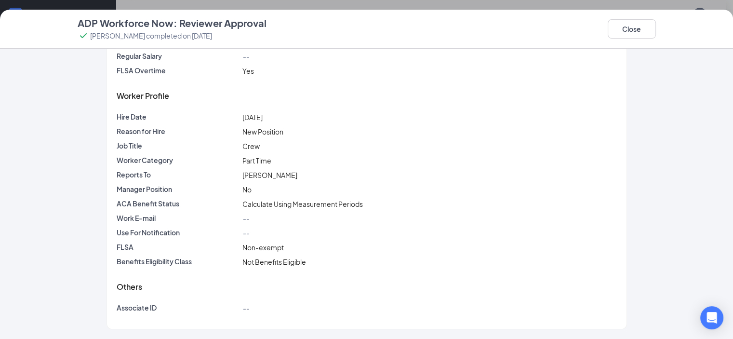
scroll to position [934, 0]
click at [656, 32] on button "Close" at bounding box center [632, 28] width 48 height 19
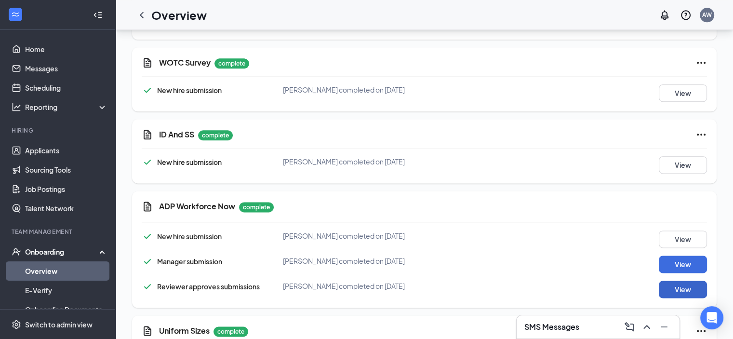
scroll to position [1314, 0]
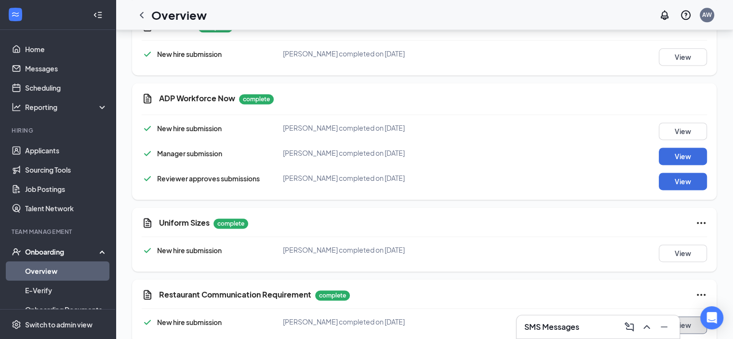
click at [685, 316] on button "View" at bounding box center [683, 324] width 48 height 17
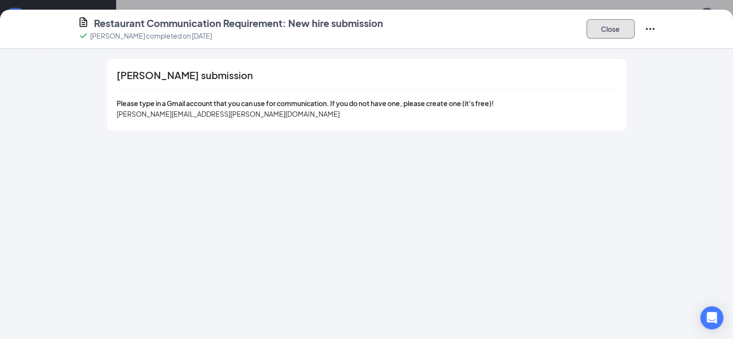
click at [635, 29] on button "Close" at bounding box center [611, 28] width 48 height 19
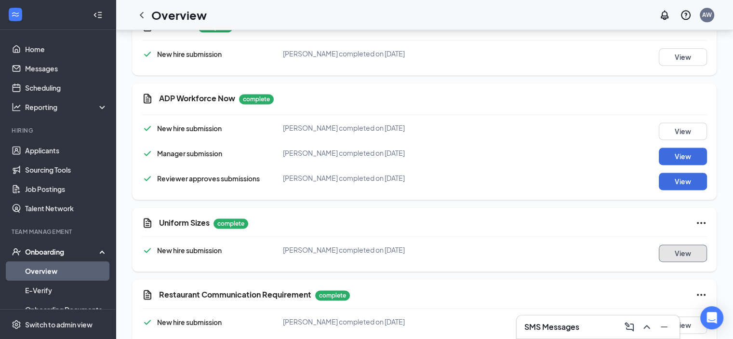
click at [679, 244] on button "View" at bounding box center [683, 252] width 48 height 17
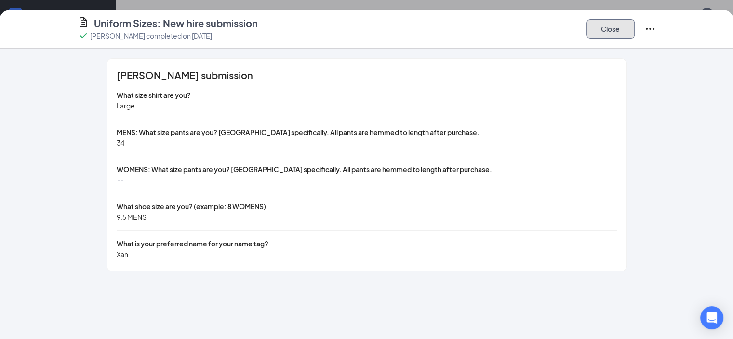
click at [635, 27] on button "Close" at bounding box center [611, 28] width 48 height 19
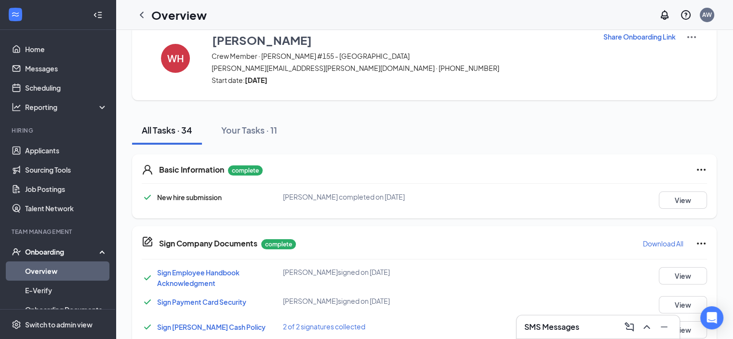
scroll to position [0, 0]
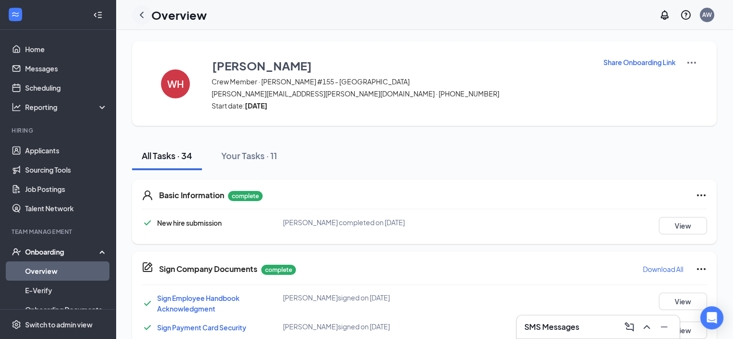
click at [141, 14] on icon "ChevronLeft" at bounding box center [142, 15] width 12 height 12
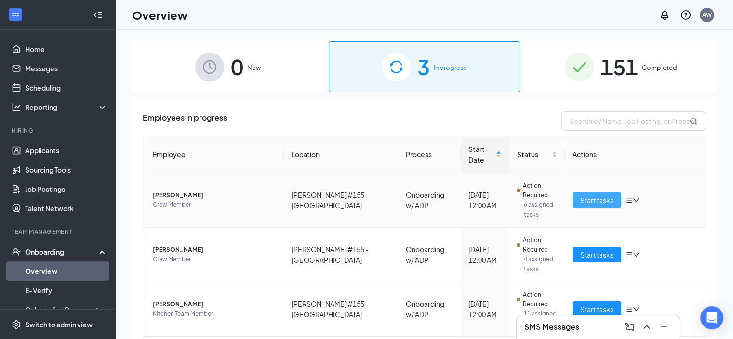
click at [583, 195] on span "Start tasks" at bounding box center [597, 200] width 33 height 11
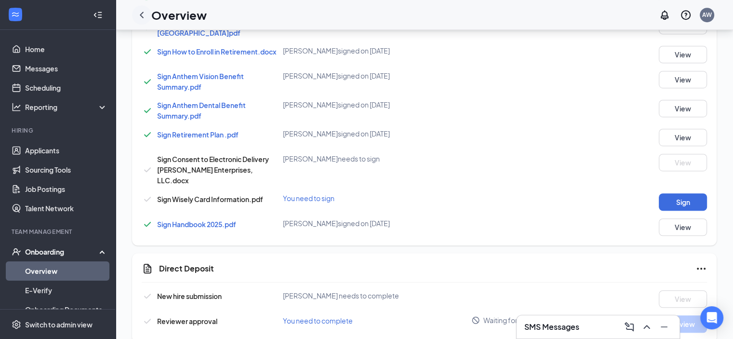
scroll to position [430, 0]
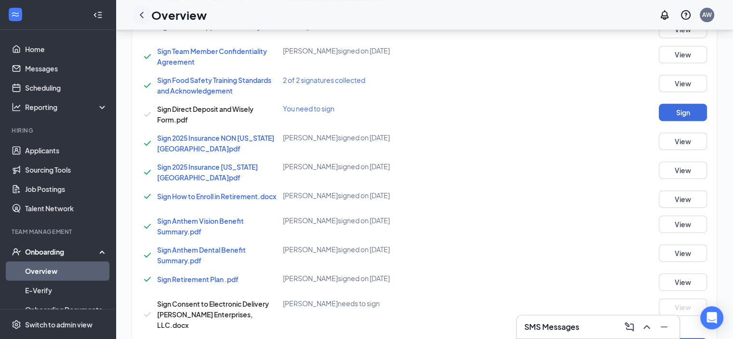
click at [141, 14] on icon "ChevronLeft" at bounding box center [142, 15] width 12 height 12
